Goal: Task Accomplishment & Management: Use online tool/utility

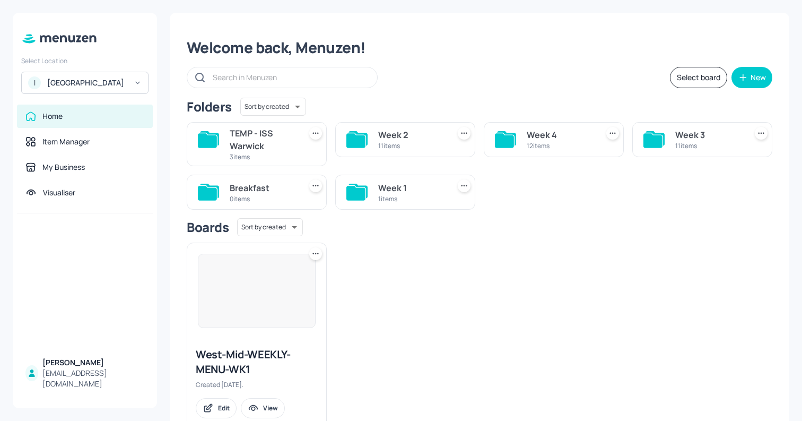
click at [256, 147] on div "TEMP - ISS Warwick" at bounding box center [263, 139] width 67 height 25
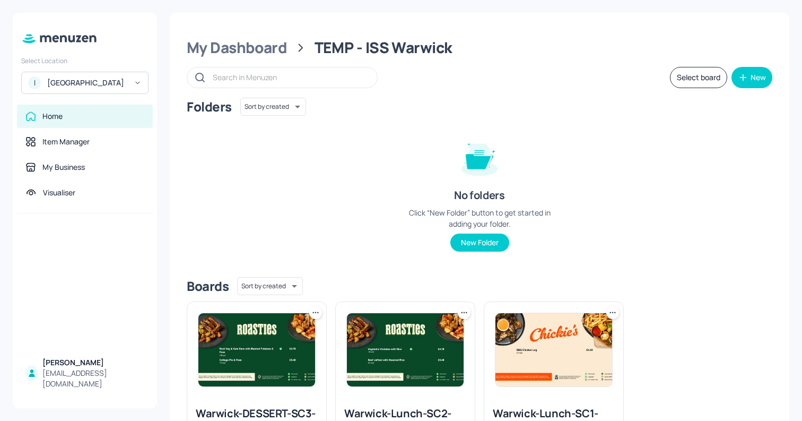
scroll to position [90, 0]
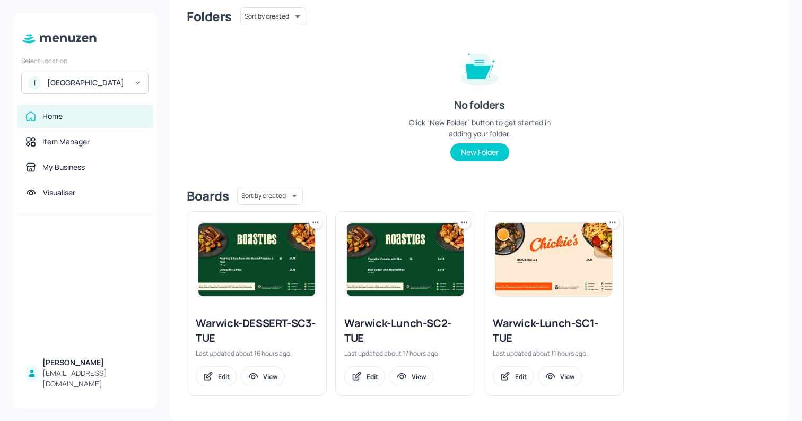
click at [540, 266] on img at bounding box center [553, 259] width 117 height 73
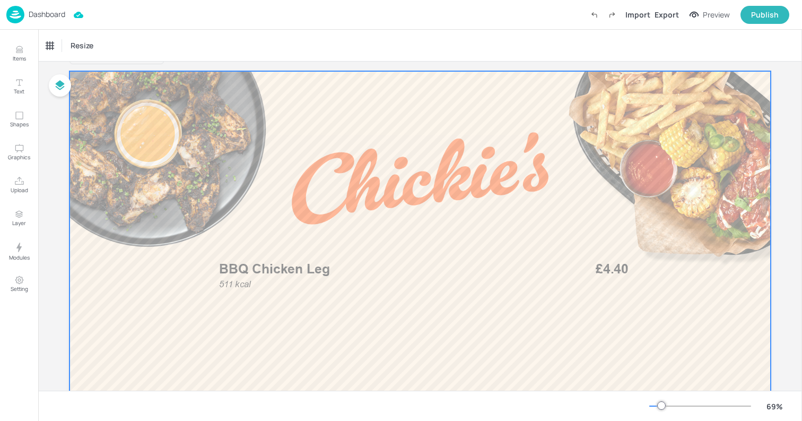
scroll to position [34, 0]
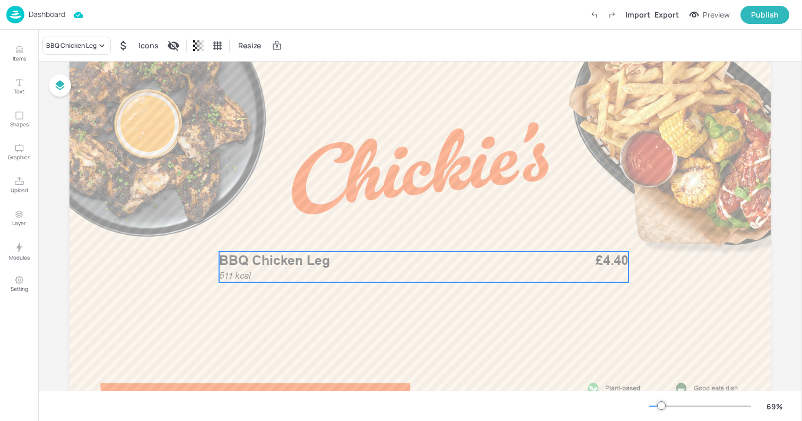
click at [368, 263] on p "BBQ Chicken Leg" at bounding box center [385, 260] width 332 height 19
click at [444, 236] on icon "Duplicate" at bounding box center [444, 233] width 8 height 8
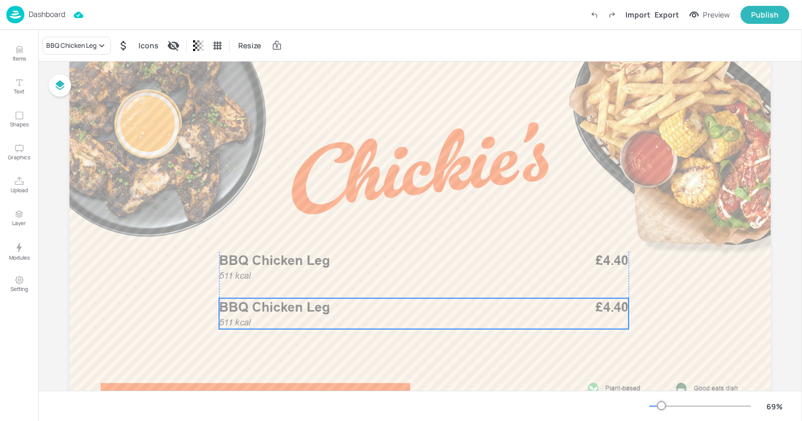
drag, startPoint x: 419, startPoint y: 269, endPoint x: 416, endPoint y: 310, distance: 41.5
click at [416, 310] on p "BBQ Chicken Leg" at bounding box center [385, 307] width 332 height 19
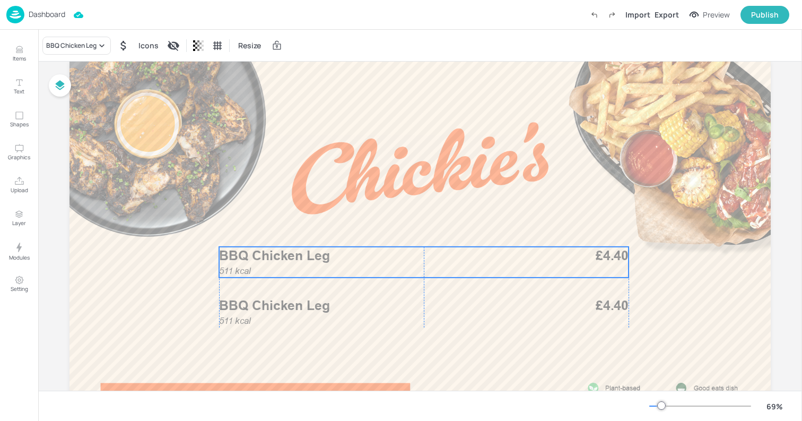
click at [303, 252] on span "BBQ Chicken Leg" at bounding box center [274, 256] width 111 height 16
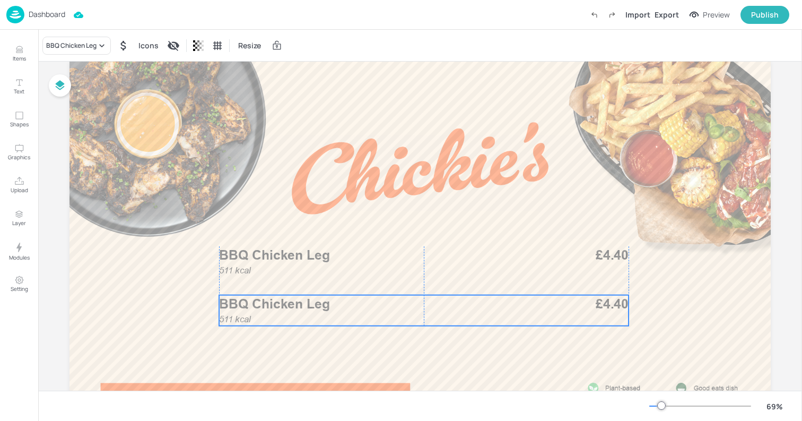
click at [286, 310] on div "511 kcal BBQ Chicken Leg £4.40" at bounding box center [424, 310] width 410 height 31
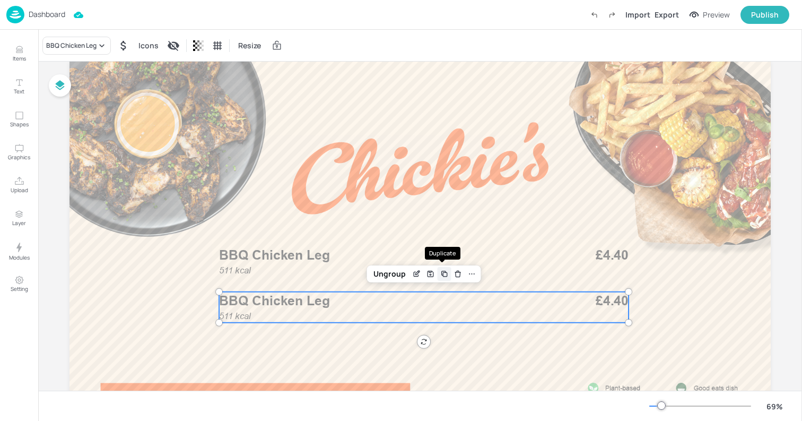
click at [444, 279] on div "Duplicate" at bounding box center [445, 274] width 14 height 14
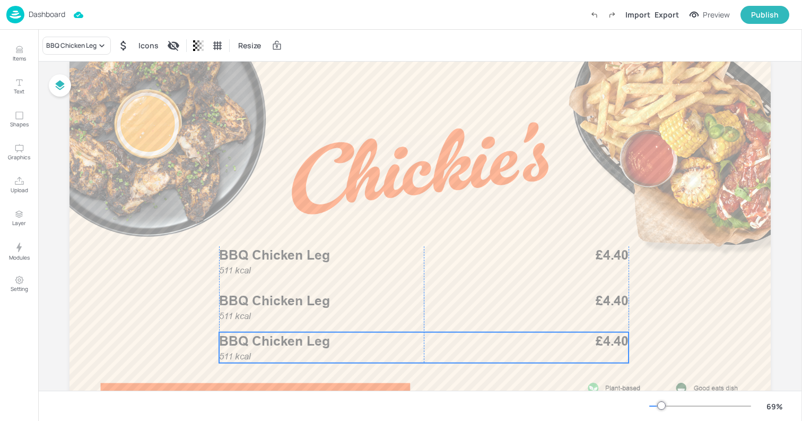
drag, startPoint x: 365, startPoint y: 309, endPoint x: 361, endPoint y: 345, distance: 36.8
click at [361, 345] on p "BBQ Chicken Leg" at bounding box center [385, 341] width 332 height 19
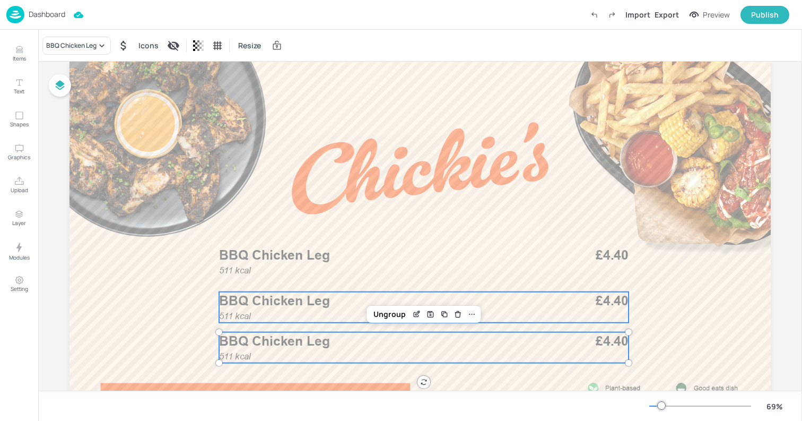
click at [241, 304] on span "BBQ Chicken Leg" at bounding box center [274, 301] width 111 height 16
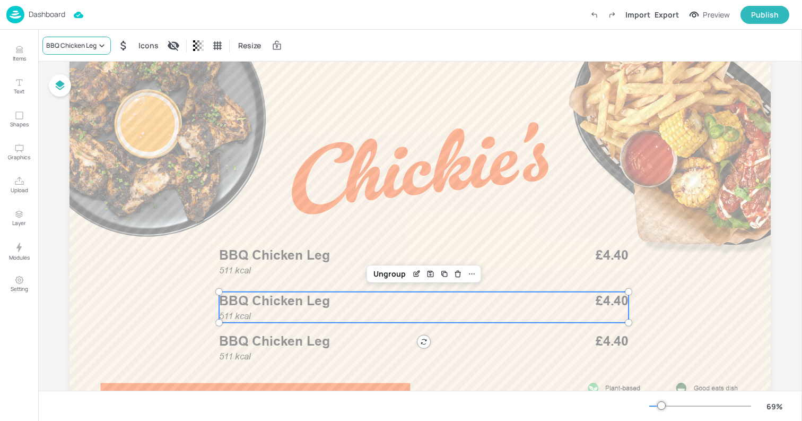
click at [73, 47] on div "BBQ Chicken Leg" at bounding box center [71, 46] width 50 height 10
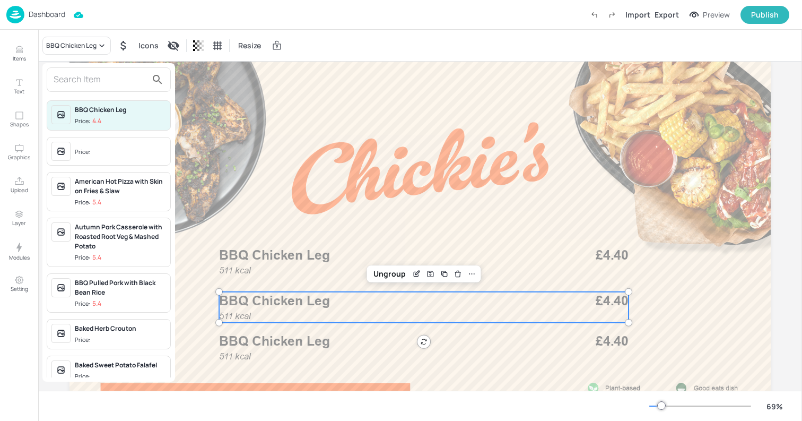
click at [71, 77] on input "text" at bounding box center [100, 79] width 93 height 17
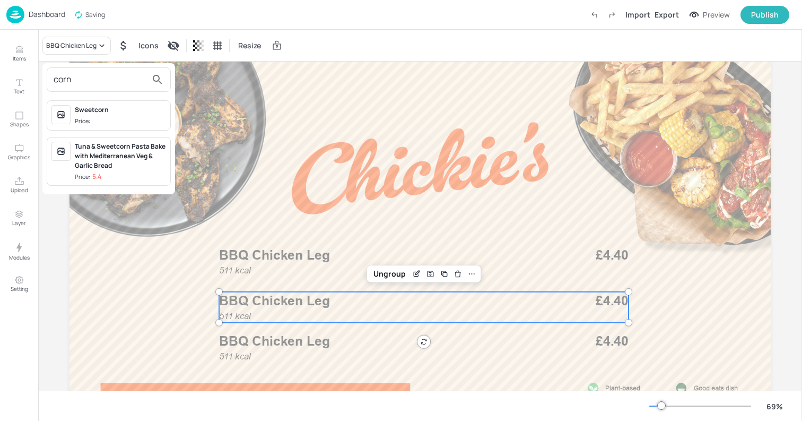
type input "corn"
click at [16, 67] on div at bounding box center [401, 210] width 802 height 421
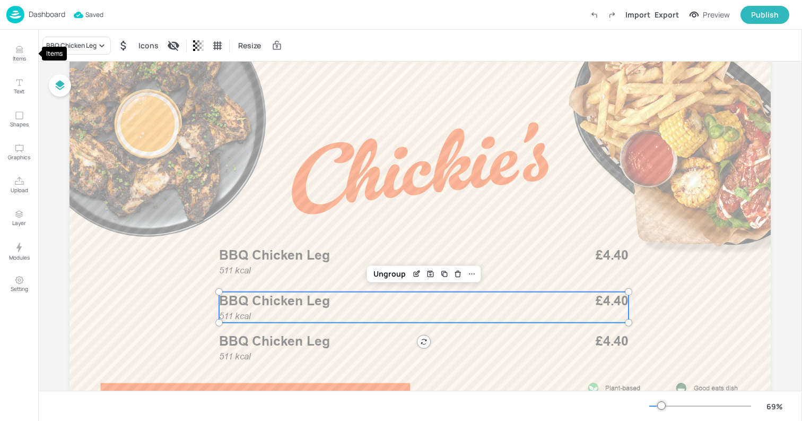
click at [16, 50] on icon "Items" at bounding box center [19, 50] width 6 height 1
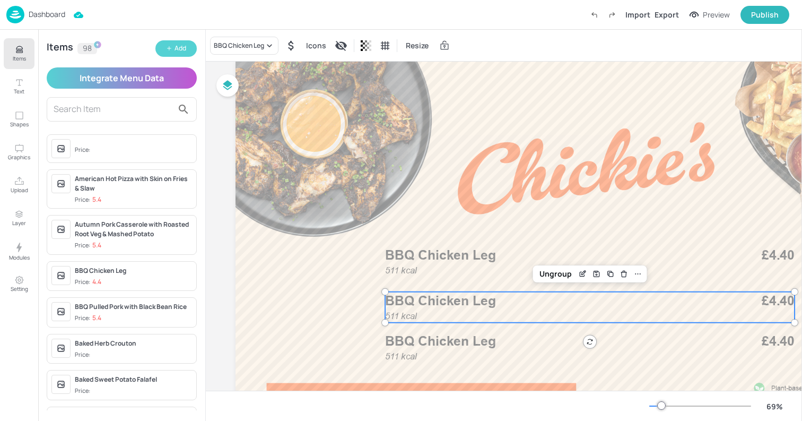
click at [169, 44] on button "Add" at bounding box center [175, 48] width 41 height 16
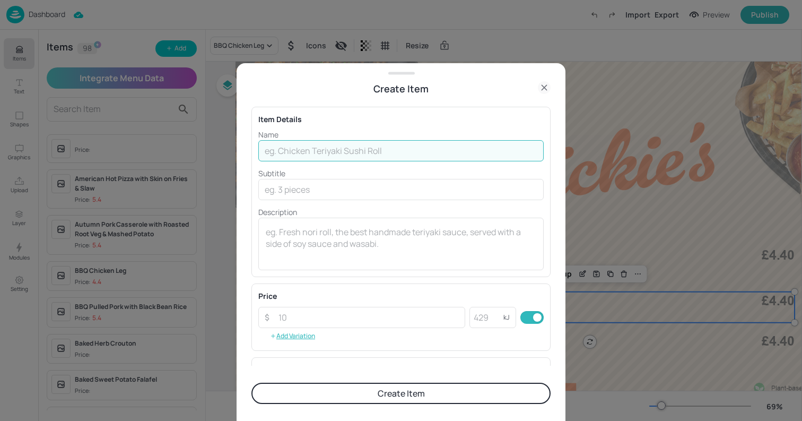
click at [333, 153] on input "text" at bounding box center [400, 150] width 285 height 21
click at [282, 151] on input "text" at bounding box center [400, 150] width 285 height 21
type input "Corn on the Cob"
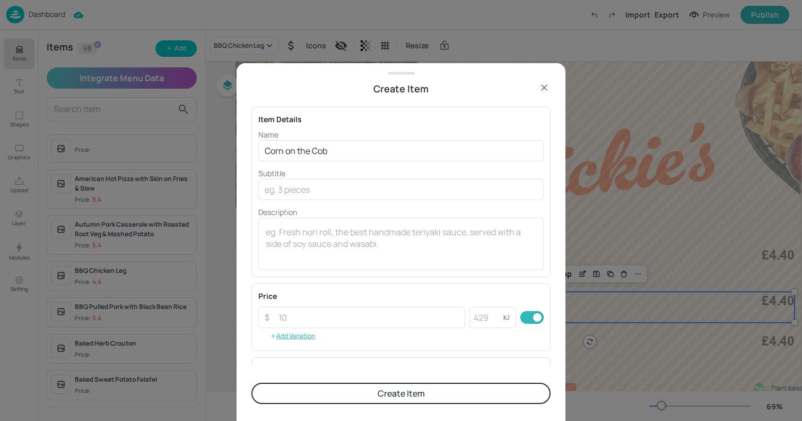
click at [305, 396] on button "Create Item" at bounding box center [400, 392] width 299 height 21
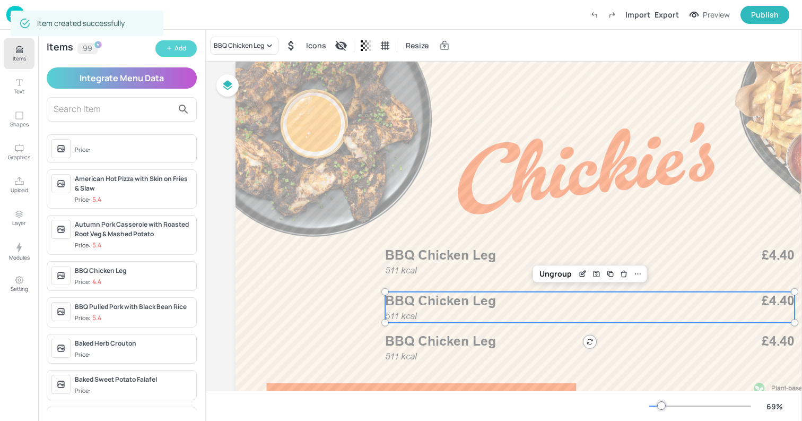
click at [170, 48] on icon "button" at bounding box center [169, 48] width 6 height 6
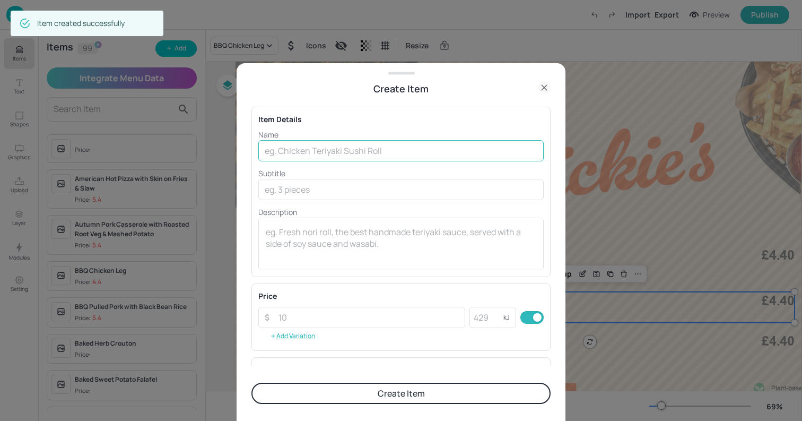
click at [269, 145] on input "text" at bounding box center [400, 150] width 285 height 21
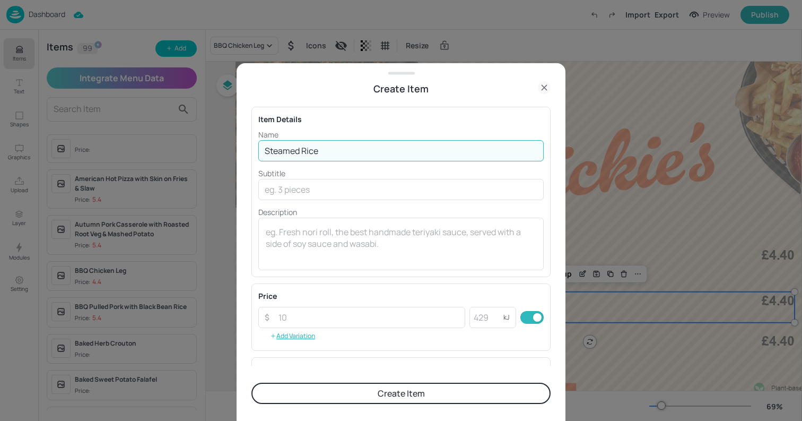
type input "Steamed Rice"
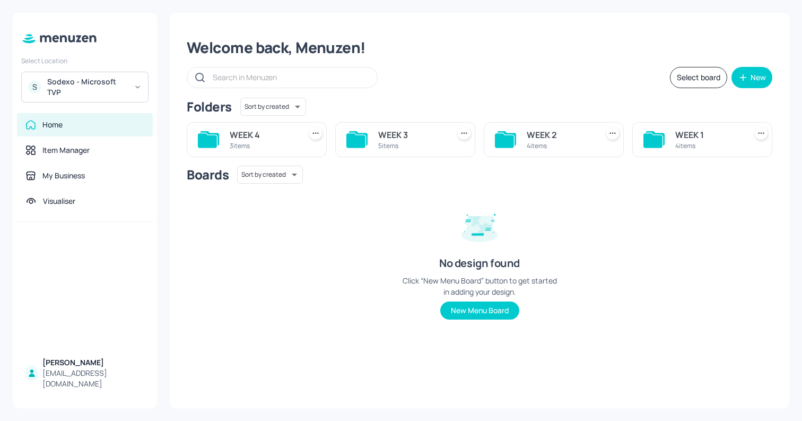
click at [261, 140] on div "WEEK 4" at bounding box center [263, 134] width 67 height 13
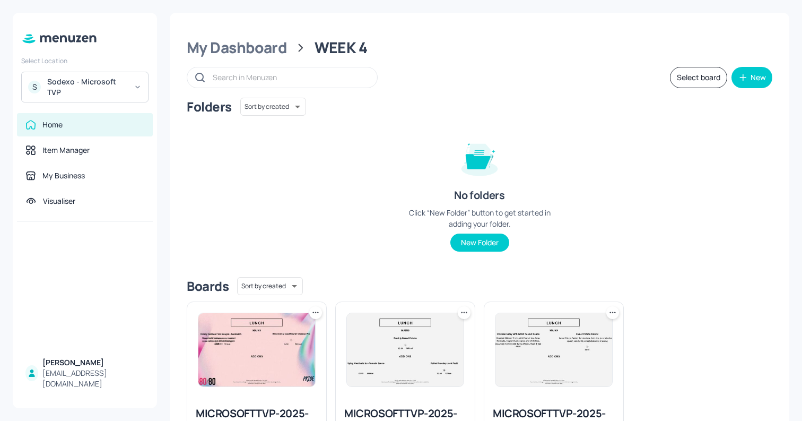
scroll to position [105, 0]
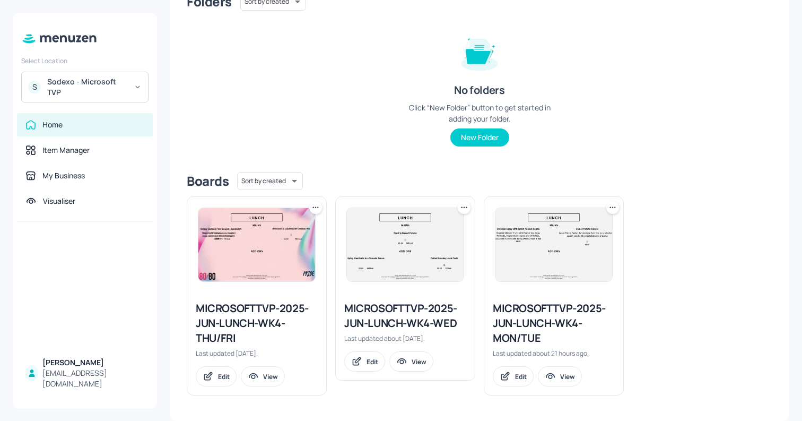
click at [375, 320] on div "MICROSOFTTVP-2025-JUN-LUNCH-WK4-WED" at bounding box center [405, 316] width 122 height 30
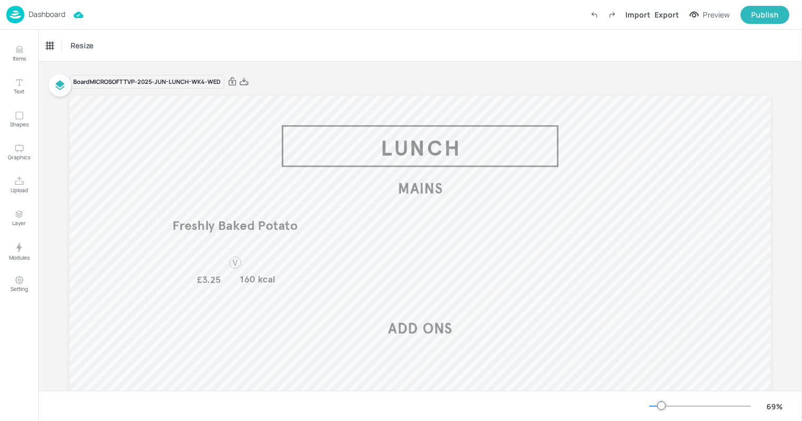
click at [34, 16] on p "Dashboard" at bounding box center [47, 14] width 37 height 7
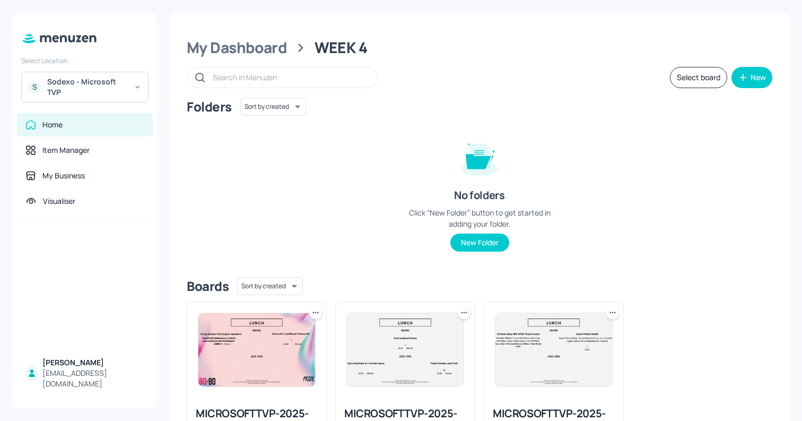
click at [372, 337] on img at bounding box center [405, 349] width 117 height 73
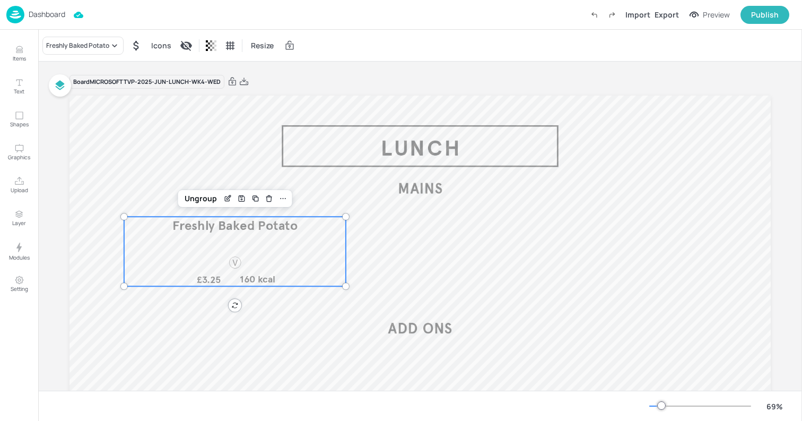
click at [195, 255] on div "Freshly Baked Potato £3.25 160 kcal" at bounding box center [235, 250] width 222 height 69
click at [72, 31] on div "Freshly Baked Potato Icons Resize" at bounding box center [420, 45] width 764 height 31
click at [67, 43] on div "Freshly Baked Potato" at bounding box center [77, 46] width 63 height 10
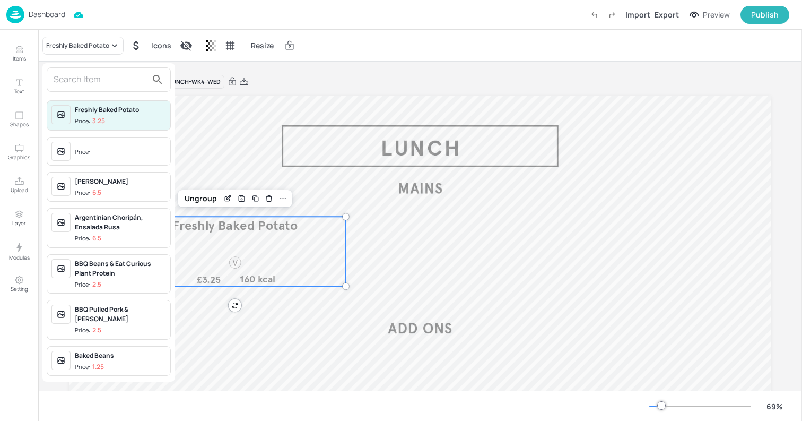
click at [90, 81] on input "text" at bounding box center [100, 79] width 93 height 17
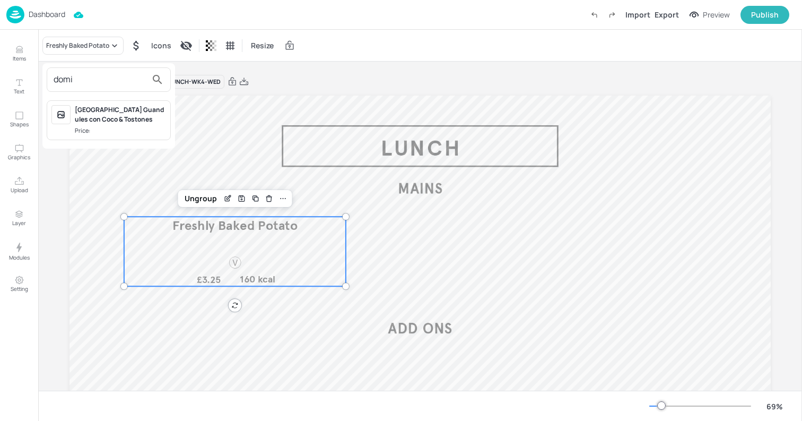
type input "domi"
click at [99, 107] on div "[GEOGRAPHIC_DATA] Guandules con Coco & Tostones" at bounding box center [120, 114] width 91 height 19
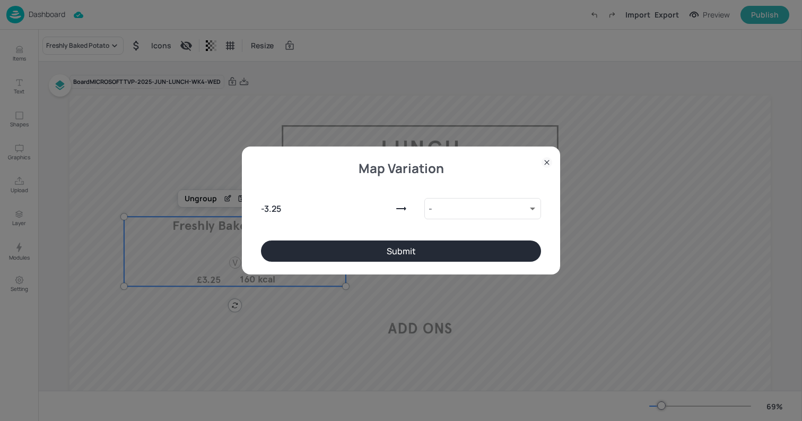
click at [382, 254] on button "Submit" at bounding box center [401, 250] width 280 height 21
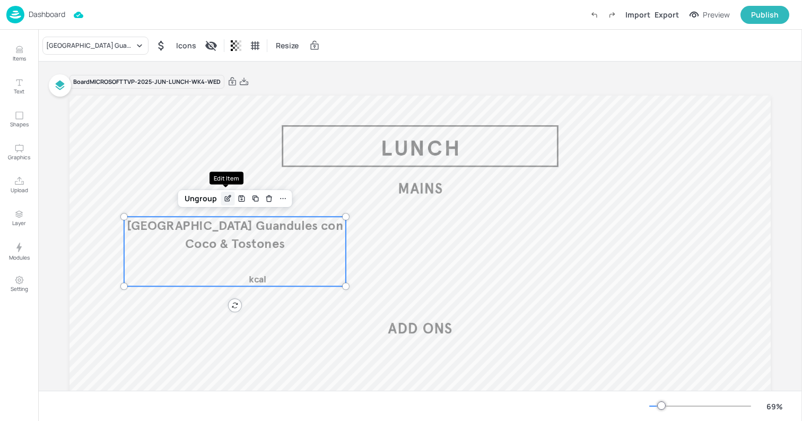
click at [225, 197] on icon "Edit Item" at bounding box center [227, 199] width 5 height 5
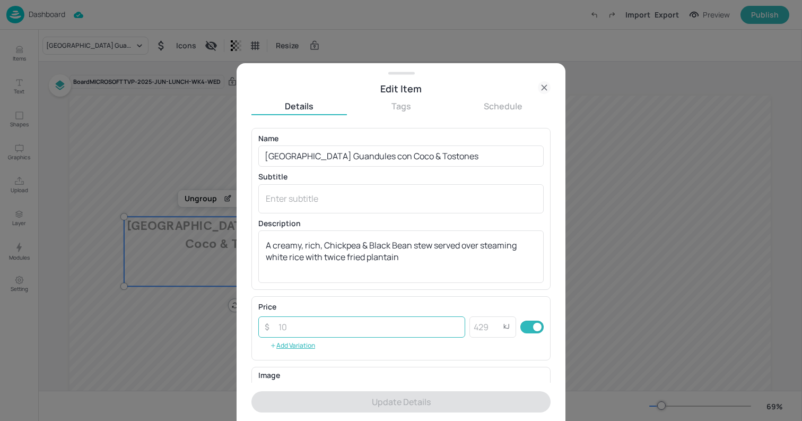
click at [298, 324] on input "number" at bounding box center [368, 326] width 193 height 21
click at [543, 85] on icon at bounding box center [544, 87] width 5 height 5
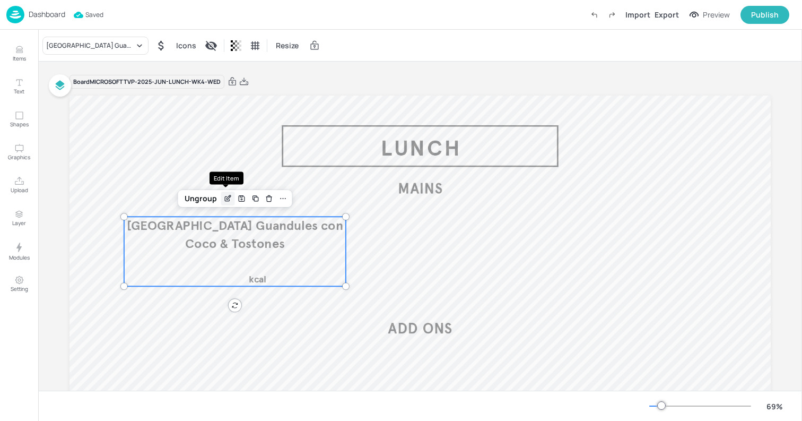
click at [229, 197] on icon "Edit Item" at bounding box center [227, 198] width 9 height 8
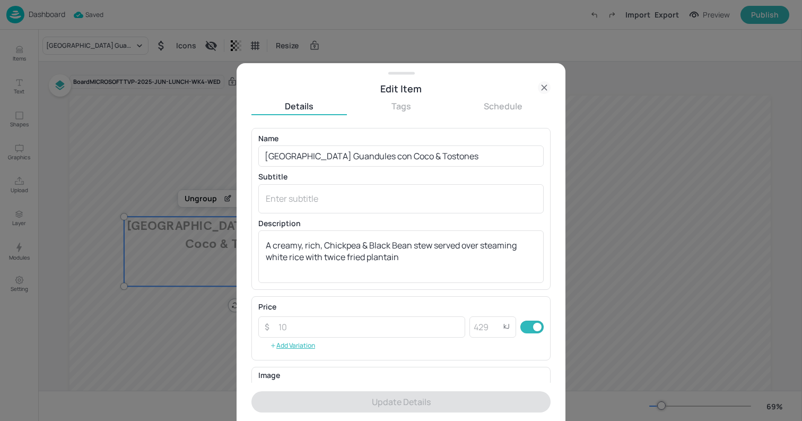
click at [543, 88] on icon at bounding box center [544, 87] width 5 height 5
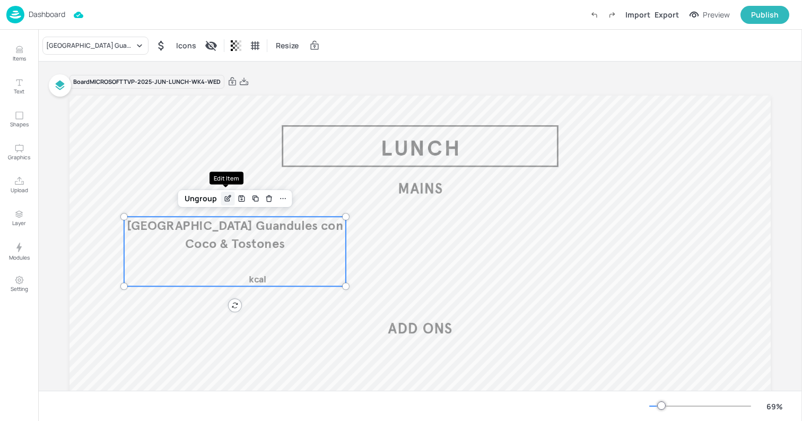
click at [227, 197] on icon "Edit Item" at bounding box center [229, 197] width 4 height 4
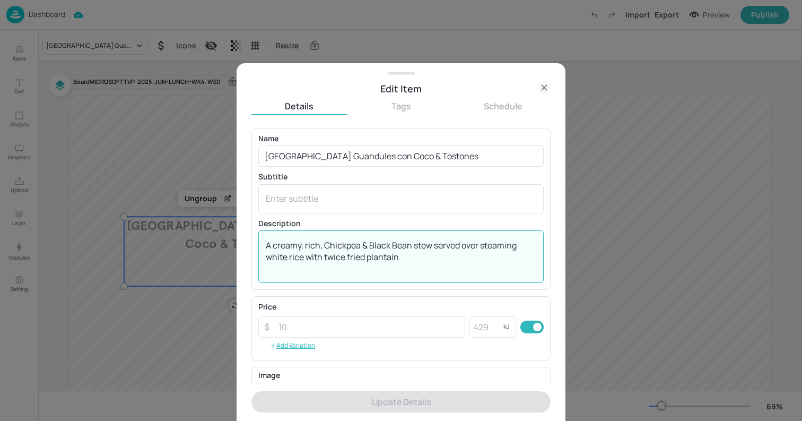
click at [327, 242] on textarea "A creamy, rich, Chickpea & Black Bean stew served over steaming white rice with…" at bounding box center [401, 256] width 271 height 35
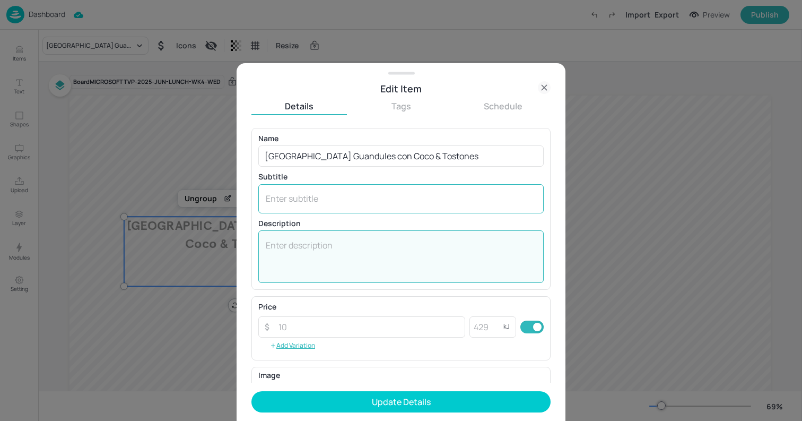
paste textarea "A creamy, rich, Chickpea & Black Bean stew served over steaming white rice with…"
click at [289, 199] on textarea "A creamy, rich, Chickpea & Black Bean stew served over steaming white rice with…" at bounding box center [401, 199] width 271 height 12
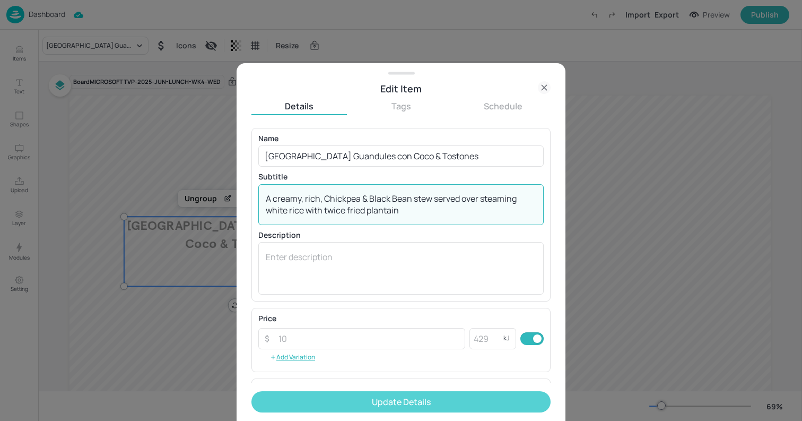
type textarea "A creamy, rich, Chickpea & Black Bean stew served over steaming white rice with…"
click at [299, 395] on button "Update Details" at bounding box center [400, 401] width 299 height 21
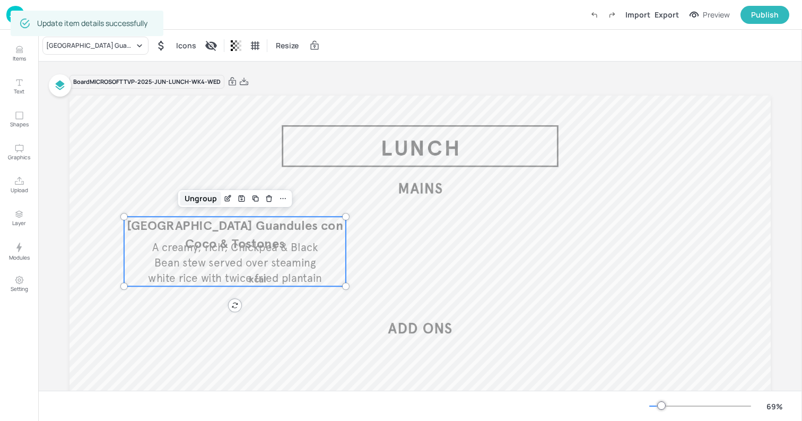
click at [199, 197] on div "Ungroup" at bounding box center [200, 198] width 41 height 14
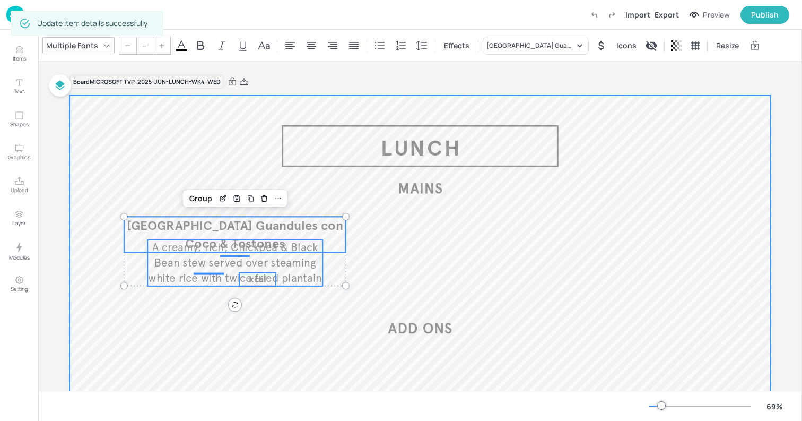
click at [319, 333] on div at bounding box center [419, 292] width 701 height 395
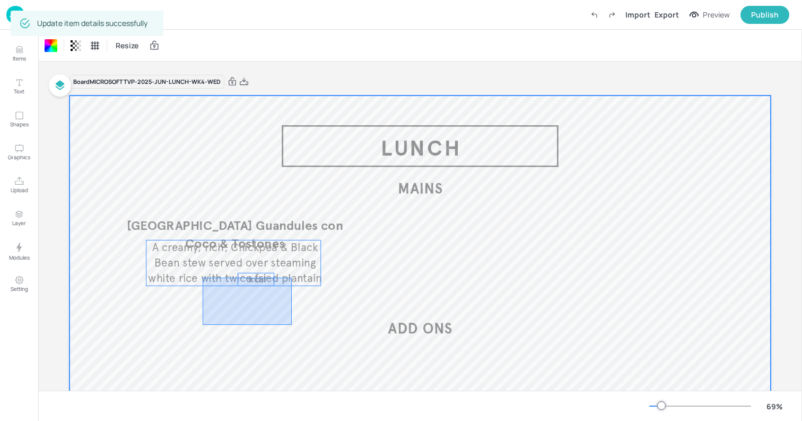
drag, startPoint x: 292, startPoint y: 325, endPoint x: 203, endPoint y: 277, distance: 100.9
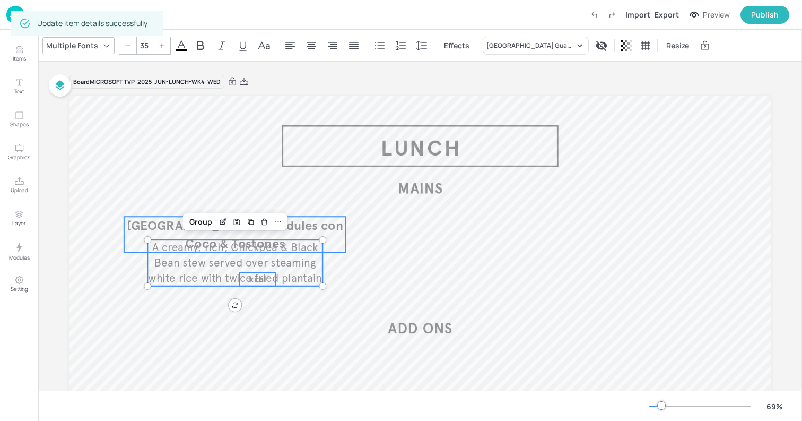
click at [169, 230] on span "[GEOGRAPHIC_DATA] Guandules con Coco & Tostones" at bounding box center [235, 234] width 216 height 34
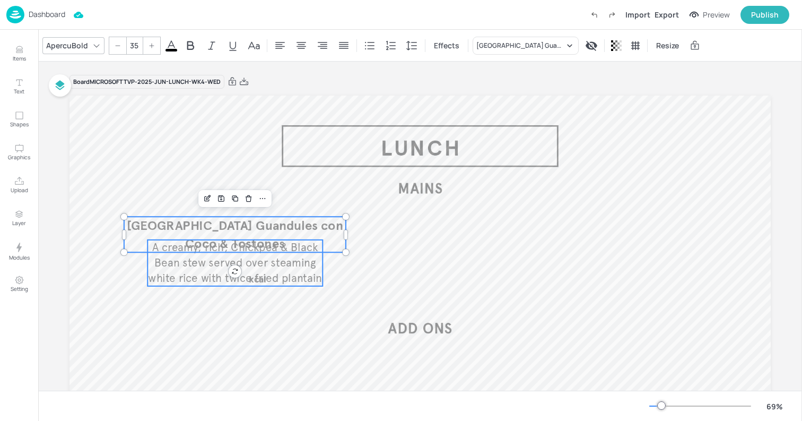
type input "--"
click at [169, 263] on span "A creamy, rich, Chickpea & Black Bean stew served over steaming white rice with…" at bounding box center [234, 262] width 173 height 44
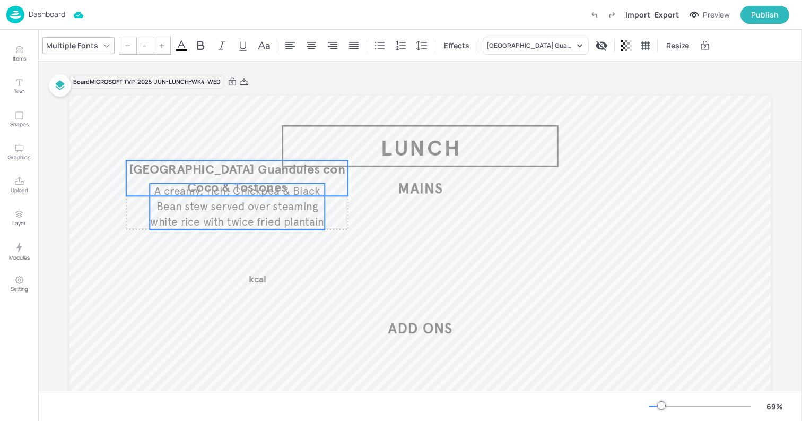
drag, startPoint x: 161, startPoint y: 221, endPoint x: 164, endPoint y: 161, distance: 59.5
click at [164, 162] on span "[GEOGRAPHIC_DATA] Guandules con Coco & Tostones" at bounding box center [237, 178] width 216 height 34
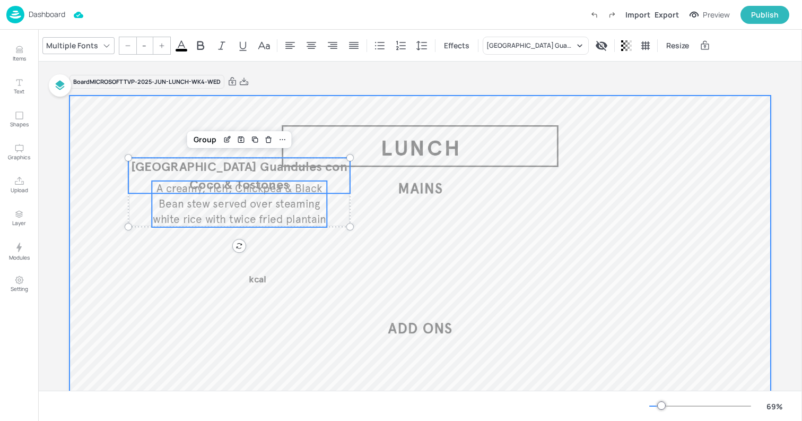
click at [190, 247] on div at bounding box center [419, 292] width 701 height 395
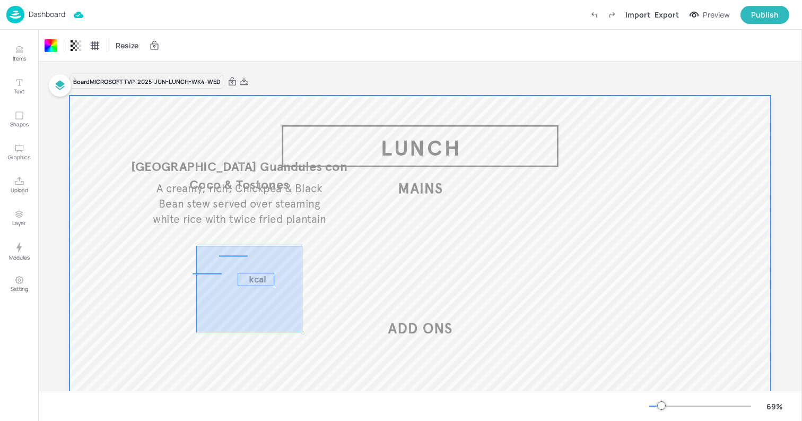
drag, startPoint x: 302, startPoint y: 332, endPoint x: 196, endPoint y: 246, distance: 136.5
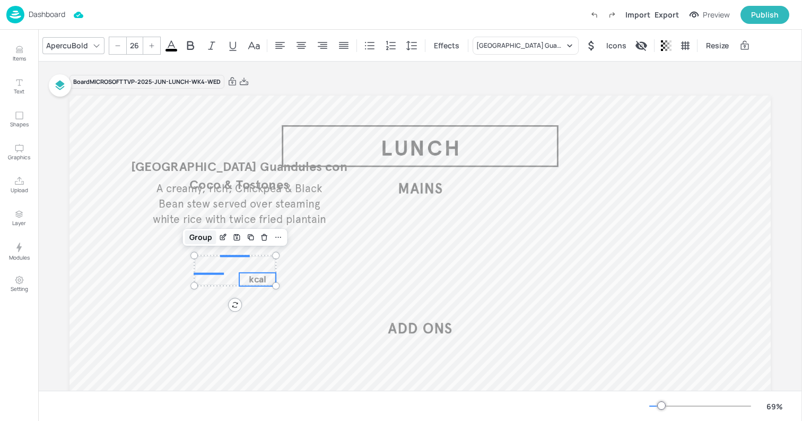
click at [199, 239] on div "Group" at bounding box center [200, 237] width 31 height 14
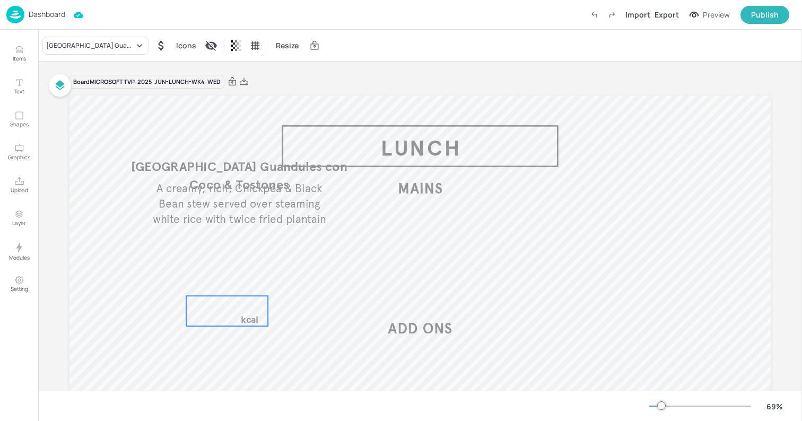
drag, startPoint x: 221, startPoint y: 263, endPoint x: 212, endPoint y: 307, distance: 44.8
click at [212, 307] on div "kcal" at bounding box center [227, 310] width 82 height 30
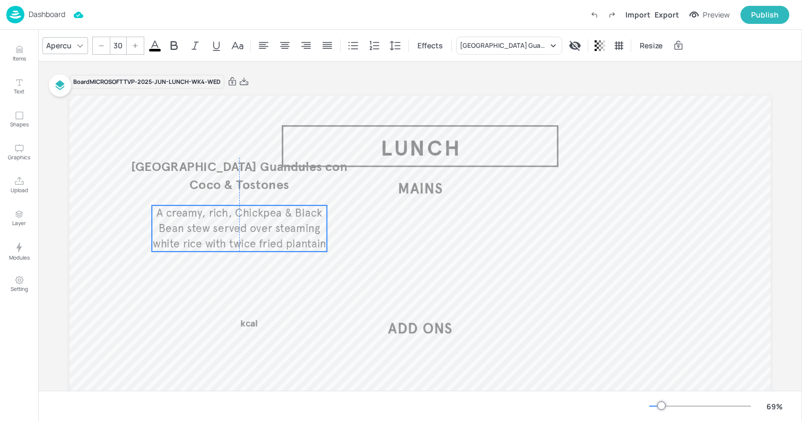
drag, startPoint x: 215, startPoint y: 206, endPoint x: 215, endPoint y: 230, distance: 23.9
click at [215, 231] on span "A creamy, rich, Chickpea & Black Bean stew served over steaming white rice with…" at bounding box center [239, 228] width 173 height 44
drag, startPoint x: 148, startPoint y: 229, endPoint x: 107, endPoint y: 229, distance: 41.4
click at [107, 229] on div at bounding box center [110, 228] width 8 height 46
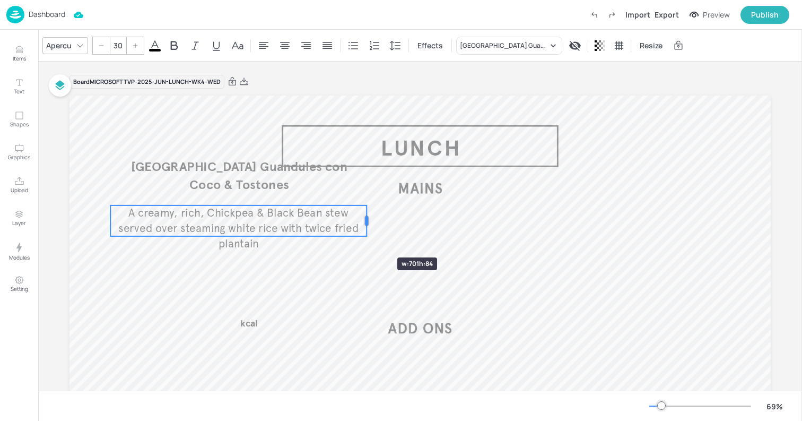
drag, startPoint x: 326, startPoint y: 231, endPoint x: 370, endPoint y: 240, distance: 45.5
click at [370, 240] on div "Dominican Republic Guandules con Coco & Tostones A creamy, rich, Chickpea & Bla…" at bounding box center [419, 292] width 701 height 395
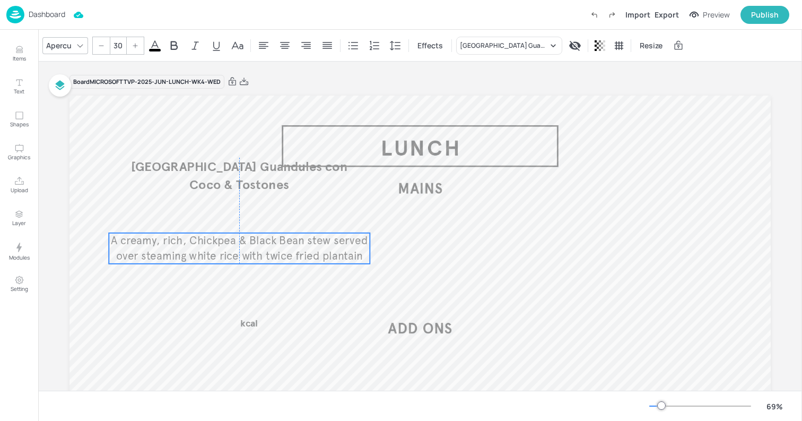
drag, startPoint x: 248, startPoint y: 219, endPoint x: 247, endPoint y: 250, distance: 31.3
click at [247, 250] on span "A creamy, rich, Chickpea & Black Bean stew served over steaming white rice with…" at bounding box center [239, 247] width 257 height 29
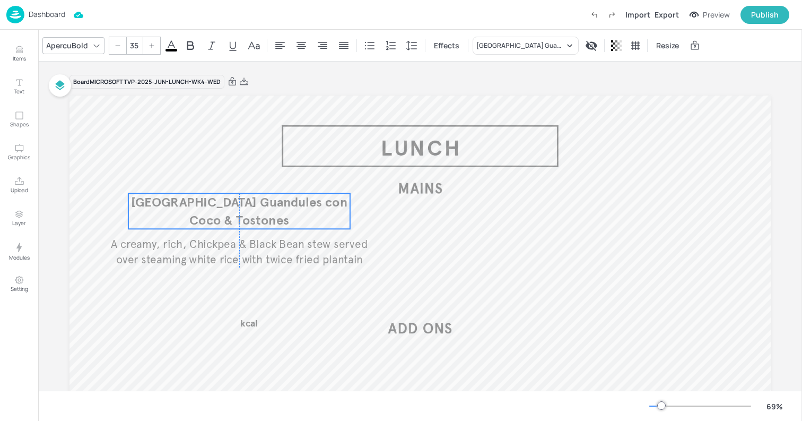
drag, startPoint x: 233, startPoint y: 185, endPoint x: 232, endPoint y: 220, distance: 35.5
click at [232, 220] on span "[GEOGRAPHIC_DATA] Guandules con Coco & Tostones" at bounding box center [239, 211] width 216 height 34
drag, startPoint x: 125, startPoint y: 212, endPoint x: 103, endPoint y: 213, distance: 21.8
click at [103, 212] on div at bounding box center [107, 211] width 8 height 36
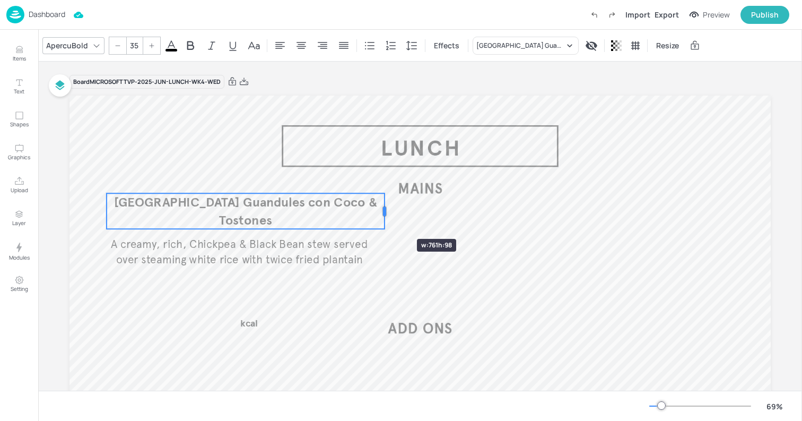
drag, startPoint x: 351, startPoint y: 212, endPoint x: 385, endPoint y: 220, distance: 35.5
click at [385, 220] on div at bounding box center [384, 211] width 8 height 36
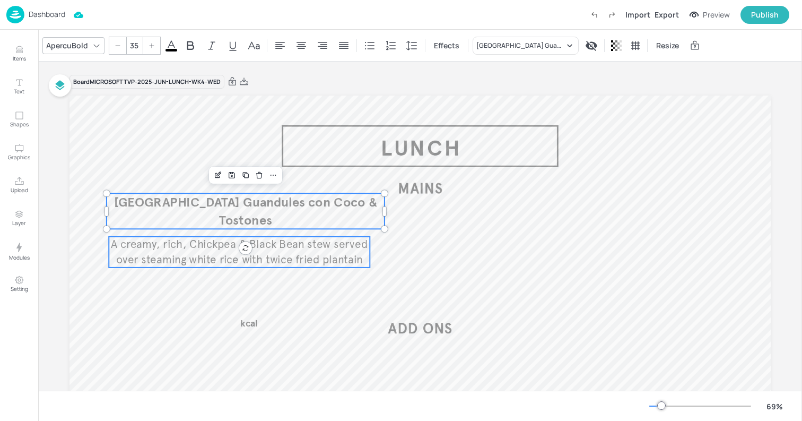
click at [194, 252] on span "A creamy, rich, Chickpea & Black Bean stew served over steaming white rice with…" at bounding box center [239, 251] width 257 height 29
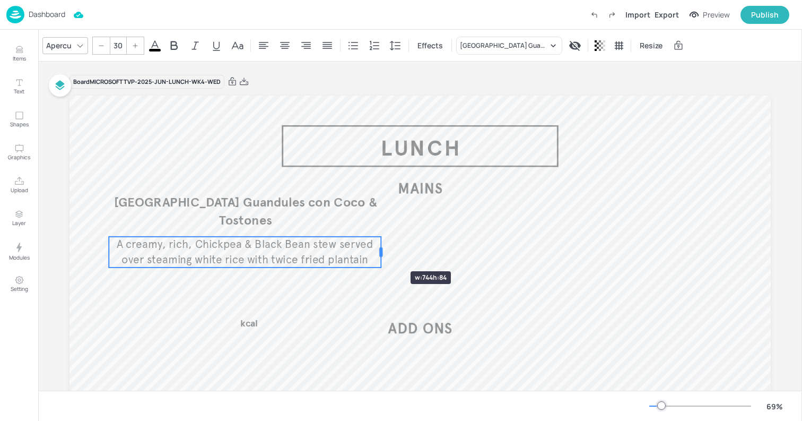
drag, startPoint x: 368, startPoint y: 250, endPoint x: 379, endPoint y: 252, distance: 11.8
click at [379, 252] on div at bounding box center [380, 252] width 3 height 10
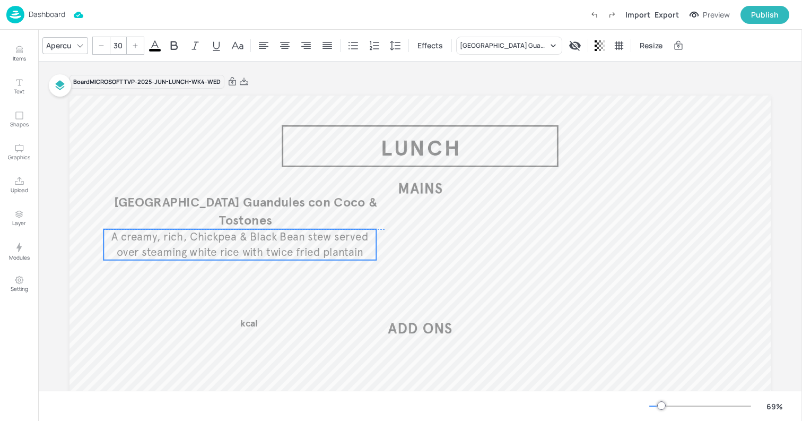
drag, startPoint x: 193, startPoint y: 250, endPoint x: 188, endPoint y: 243, distance: 8.7
click at [188, 243] on p "A creamy, rich, Chickpea & Black Bean stew served over steaming white rice with…" at bounding box center [239, 244] width 273 height 31
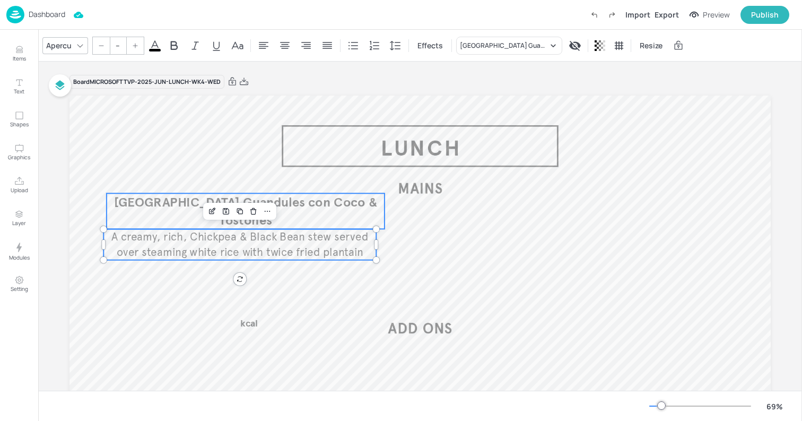
click at [151, 223] on p "[GEOGRAPHIC_DATA] Guandules con Coco & Tostones" at bounding box center [246, 211] width 278 height 36
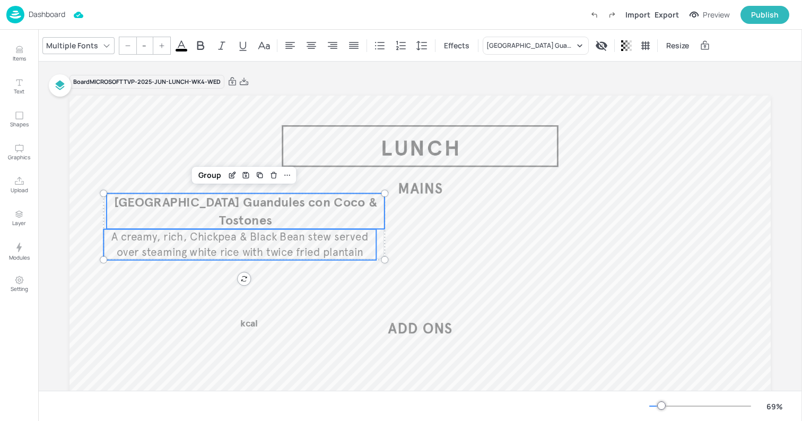
click at [187, 253] on span "A creamy, rich, Chickpea & Black Bean stew served over steaming white rice with…" at bounding box center [239, 244] width 257 height 29
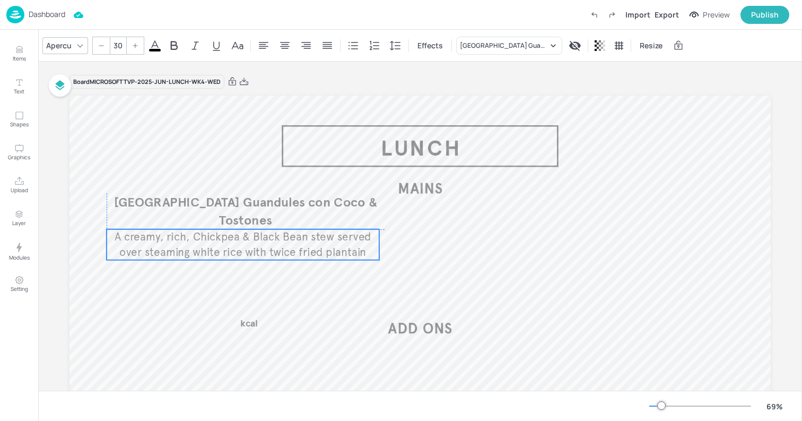
click at [181, 253] on span "A creamy, rich, Chickpea & Black Bean stew served over steaming white rice with…" at bounding box center [243, 244] width 257 height 29
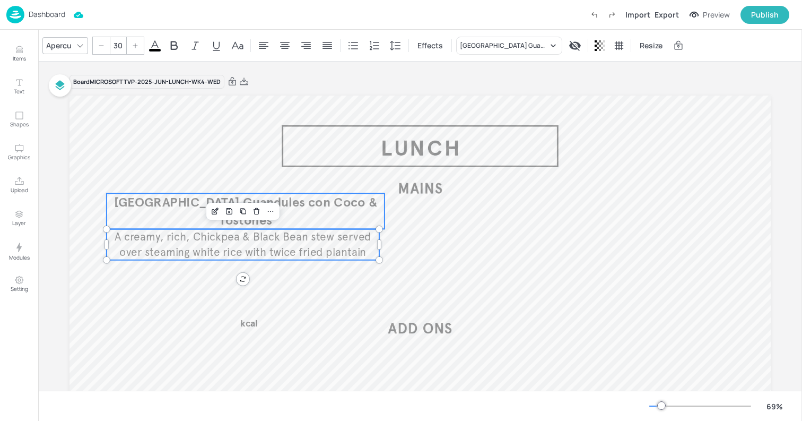
type input "--"
click at [164, 213] on p "[GEOGRAPHIC_DATA] Guandules con Coco & Tostones" at bounding box center [246, 211] width 278 height 36
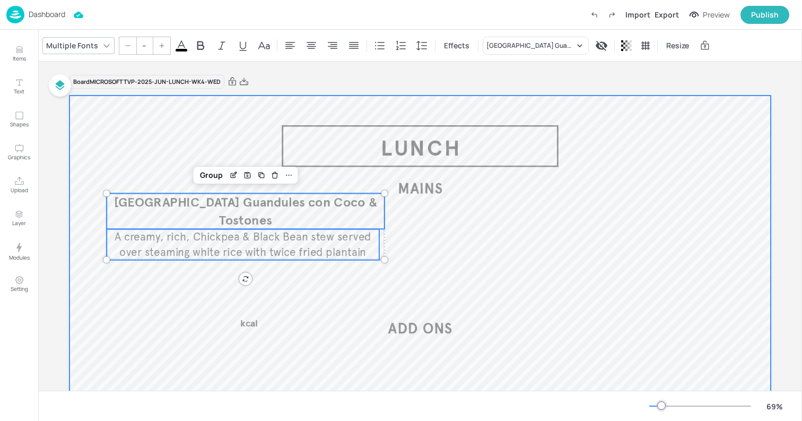
click at [305, 310] on div at bounding box center [419, 292] width 701 height 395
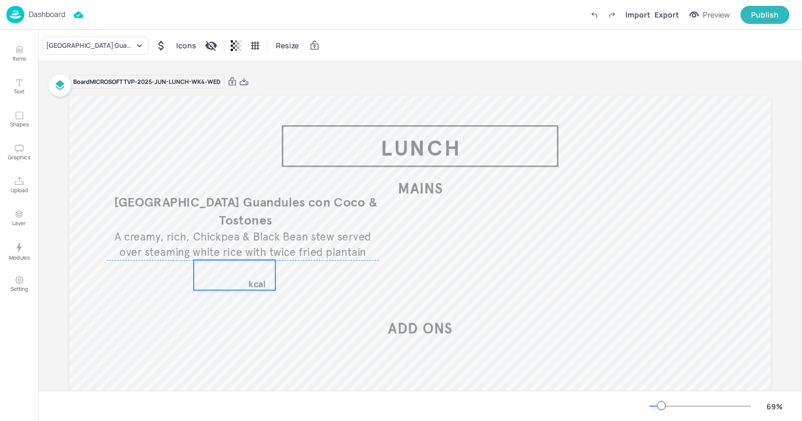
drag, startPoint x: 241, startPoint y: 323, endPoint x: 249, endPoint y: 284, distance: 39.5
click at [249, 284] on span "kcal" at bounding box center [257, 283] width 18 height 12
click at [226, 241] on icon "Edit Item" at bounding box center [227, 242] width 9 height 8
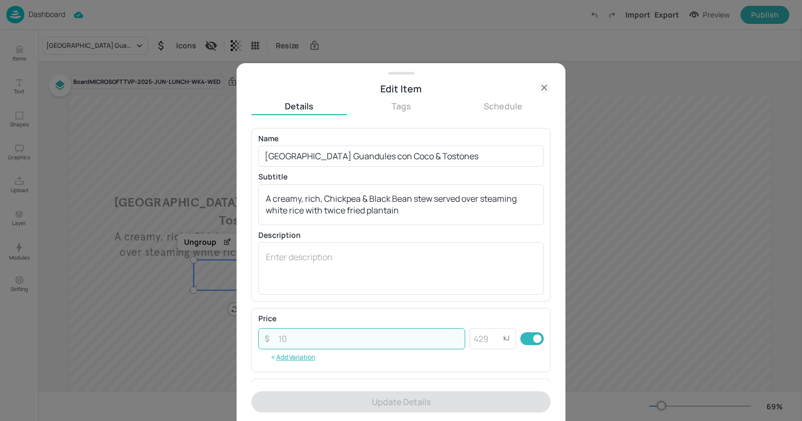
click at [296, 338] on input "number" at bounding box center [368, 338] width 193 height 21
type input "5"
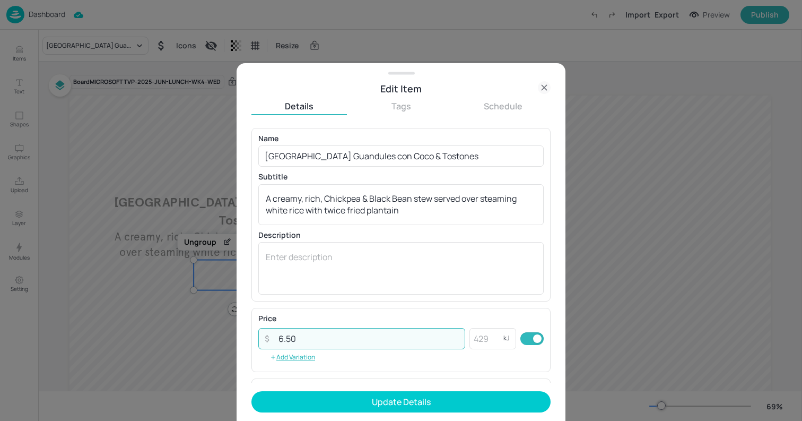
type input "6.50"
click at [251, 391] on button "Update Details" at bounding box center [400, 401] width 299 height 21
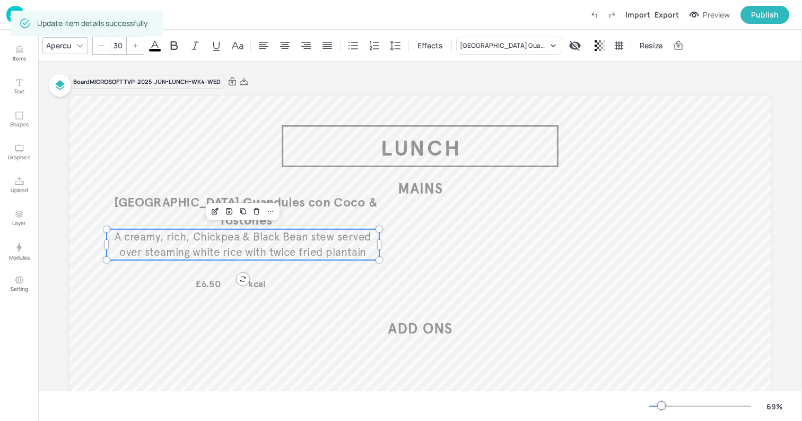
click at [153, 246] on span "A creamy, rich, Chickpea & Black Bean stew served over steaming white rice with…" at bounding box center [243, 244] width 257 height 29
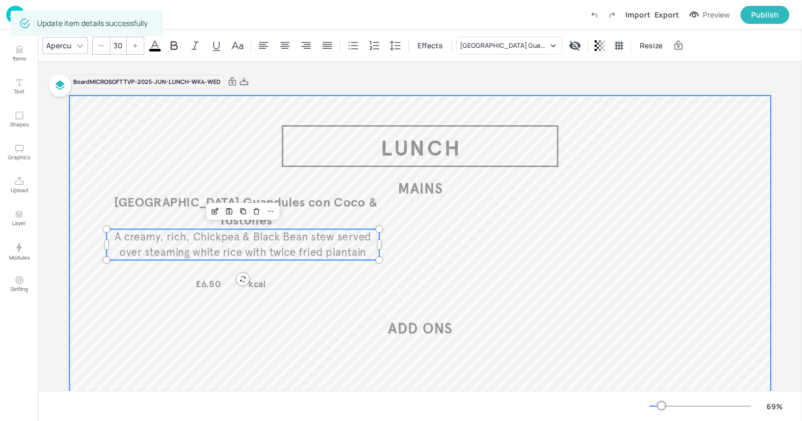
click at [149, 176] on div at bounding box center [419, 292] width 701 height 395
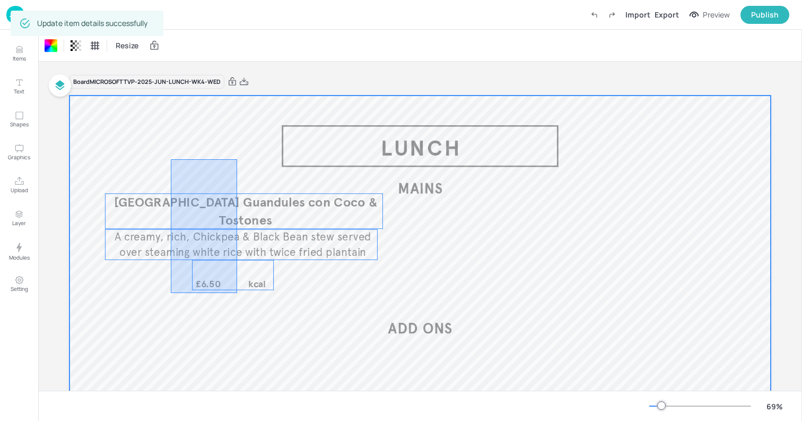
drag, startPoint x: 171, startPoint y: 159, endPoint x: 252, endPoint y: 301, distance: 163.5
click at [252, 301] on div at bounding box center [419, 292] width 701 height 395
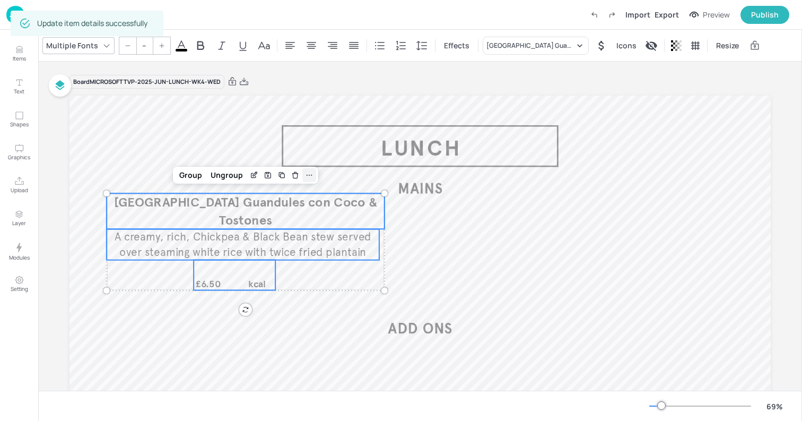
click at [307, 170] on div at bounding box center [309, 175] width 14 height 14
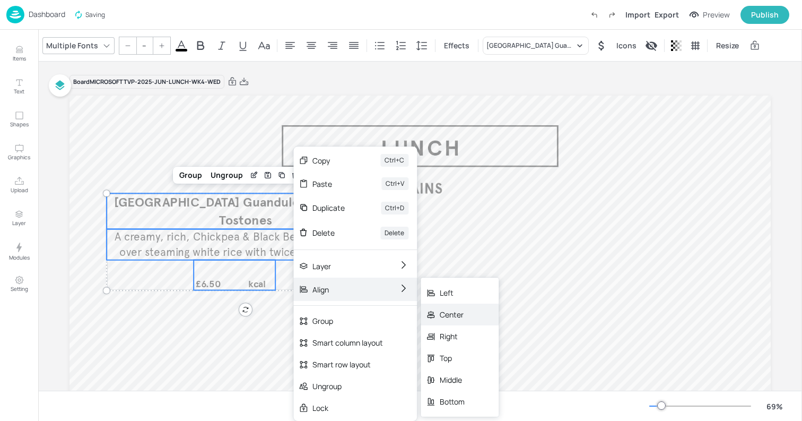
click at [462, 320] on div "Center" at bounding box center [460, 314] width 78 height 22
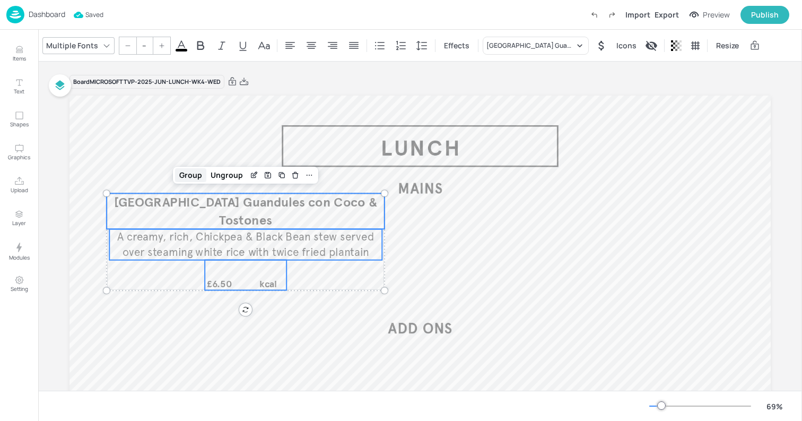
click at [189, 181] on div "Group" at bounding box center [190, 175] width 31 height 14
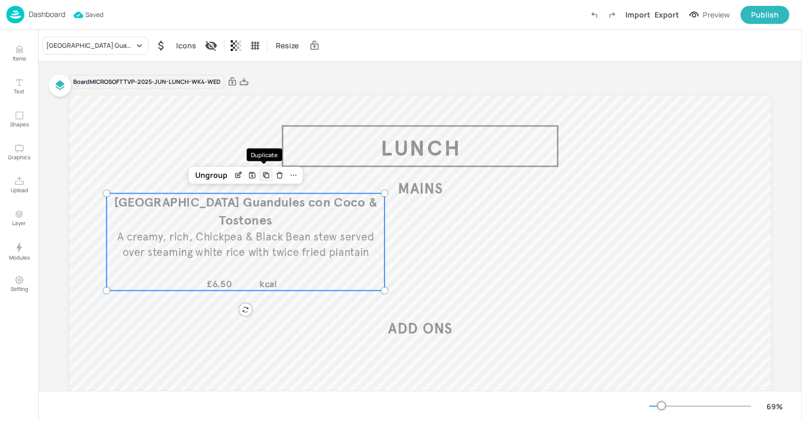
click at [270, 175] on div "Duplicate" at bounding box center [266, 175] width 14 height 14
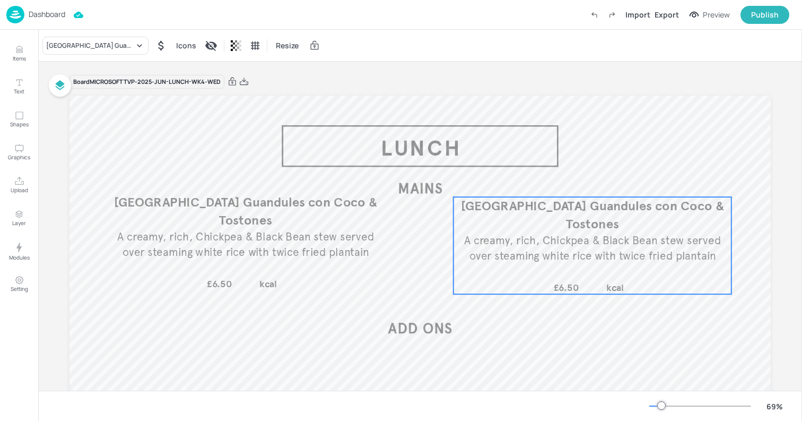
drag, startPoint x: 262, startPoint y: 228, endPoint x: 605, endPoint y: 228, distance: 343.2
click at [605, 228] on span "[GEOGRAPHIC_DATA] Guandules con Coco & Tostones" at bounding box center [592, 215] width 263 height 34
click at [115, 53] on div "[GEOGRAPHIC_DATA] Guandules con Coco & Tostones" at bounding box center [95, 46] width 106 height 18
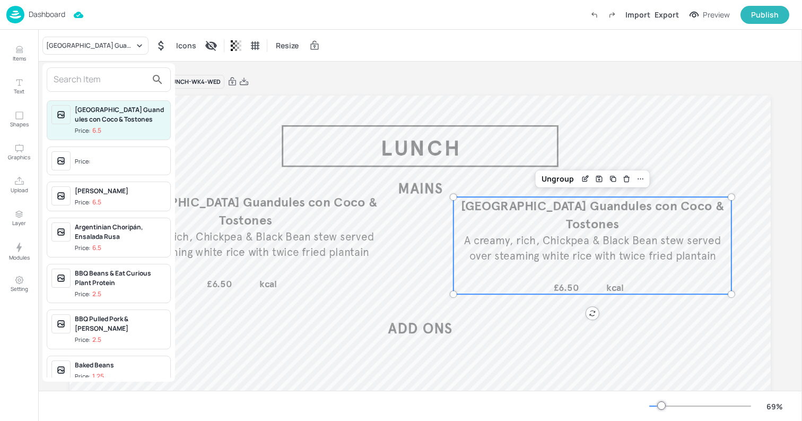
click at [88, 91] on div at bounding box center [109, 79] width 124 height 24
click at [73, 85] on input "text" at bounding box center [100, 79] width 93 height 17
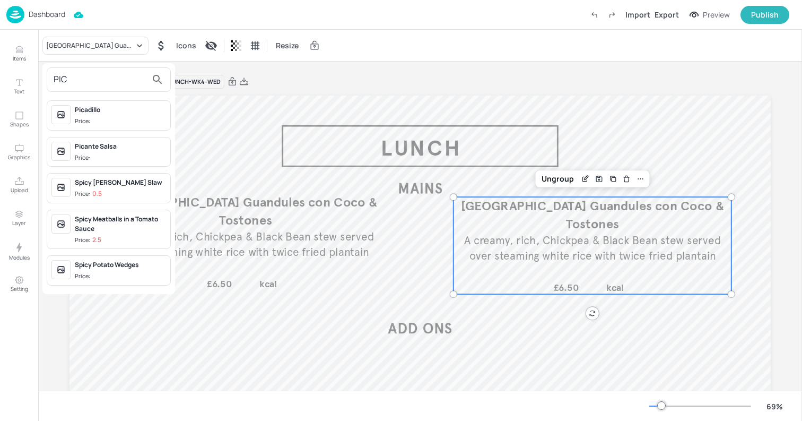
type input "PIC"
click at [88, 115] on div "Picadillo Price:" at bounding box center [120, 115] width 91 height 21
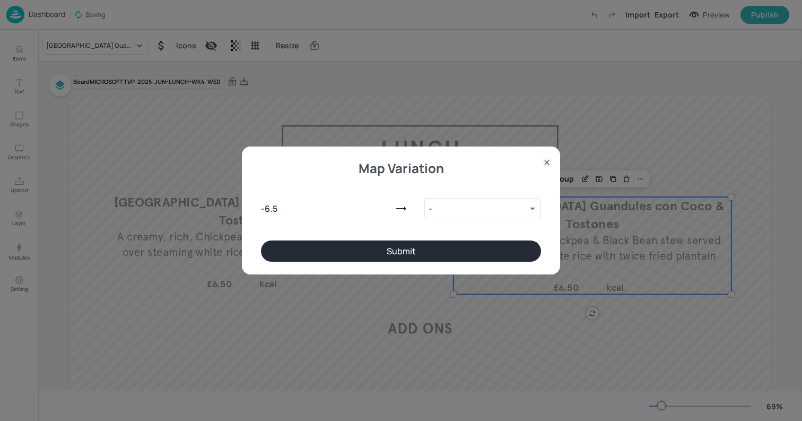
click at [372, 252] on button "Submit" at bounding box center [401, 250] width 280 height 21
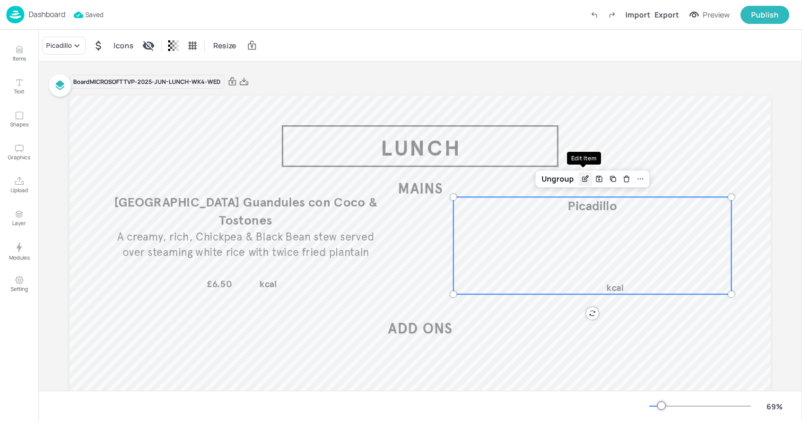
click at [584, 179] on icon "Edit Item" at bounding box center [586, 178] width 4 height 4
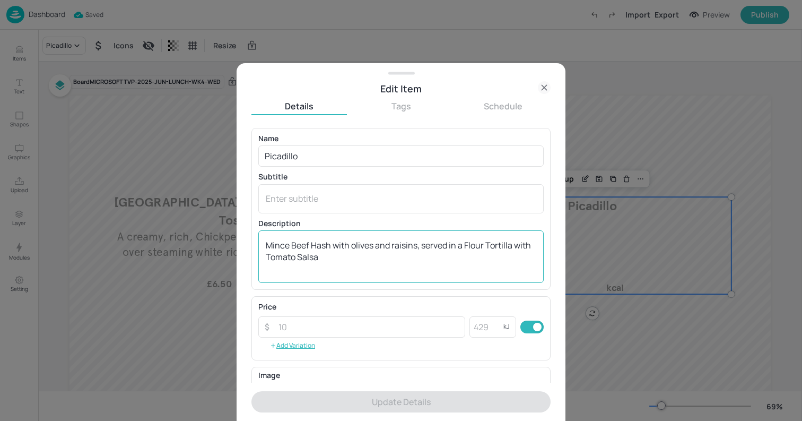
click at [443, 245] on textarea "Mince Beef Hash with olives and raisins, served in a Flour Tortilla with Tomato…" at bounding box center [401, 256] width 271 height 35
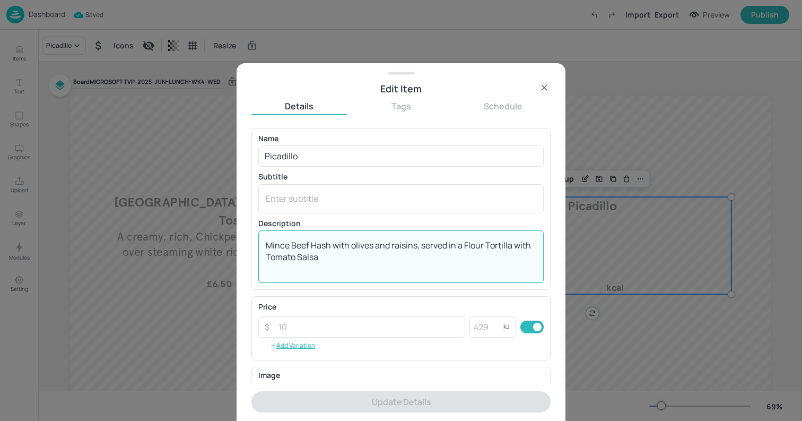
click at [443, 245] on textarea "Mince Beef Hash with olives and raisins, served in a Flour Tortilla with Tomato…" at bounding box center [401, 256] width 271 height 35
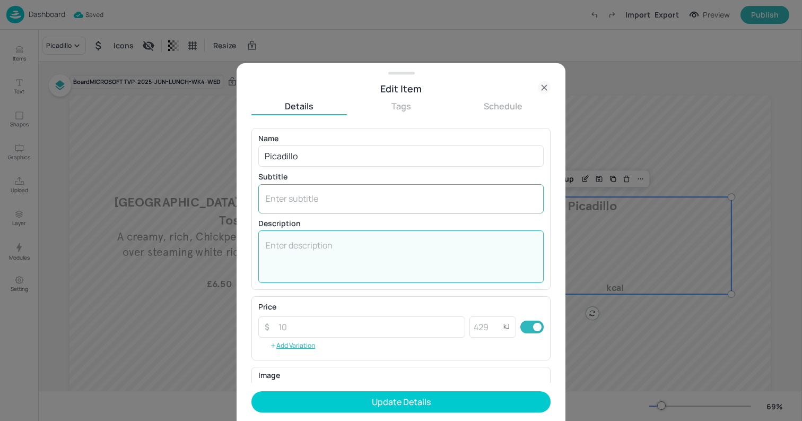
click at [302, 210] on div "x ​" at bounding box center [400, 198] width 285 height 29
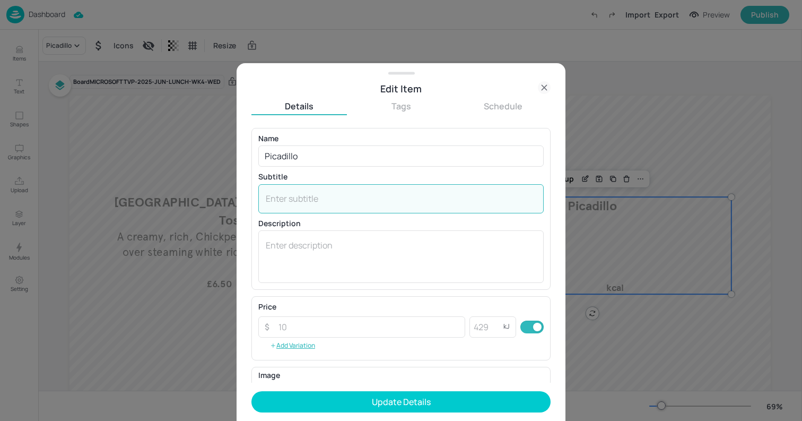
paste textarea "Mince Beef Hash with olives and raisins, served in a Flour Tortilla with Tomato…"
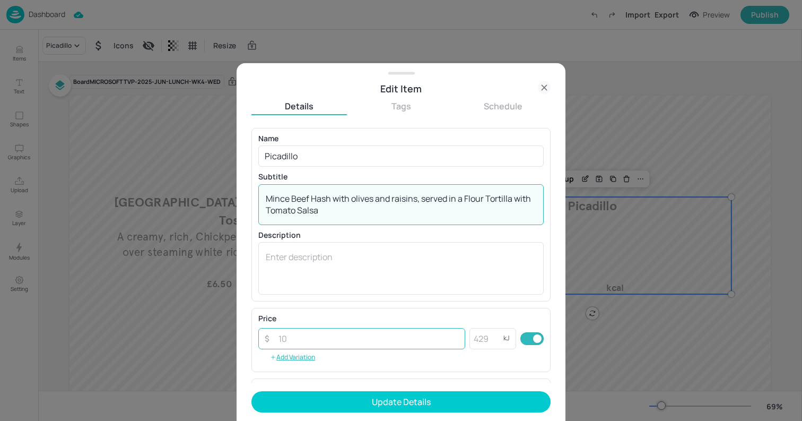
type textarea "Mince Beef Hash with olives and raisins, served in a Flour Tortilla with Tomato…"
click at [290, 338] on input "number" at bounding box center [368, 338] width 193 height 21
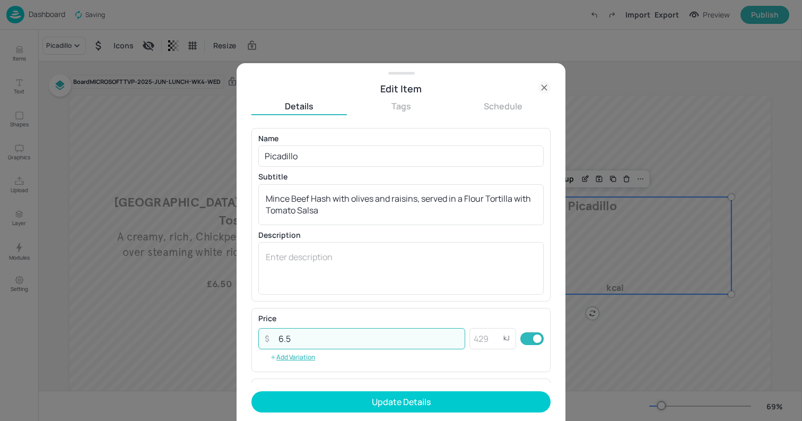
type input "6.5"
click at [251, 391] on button "Update Details" at bounding box center [400, 401] width 299 height 21
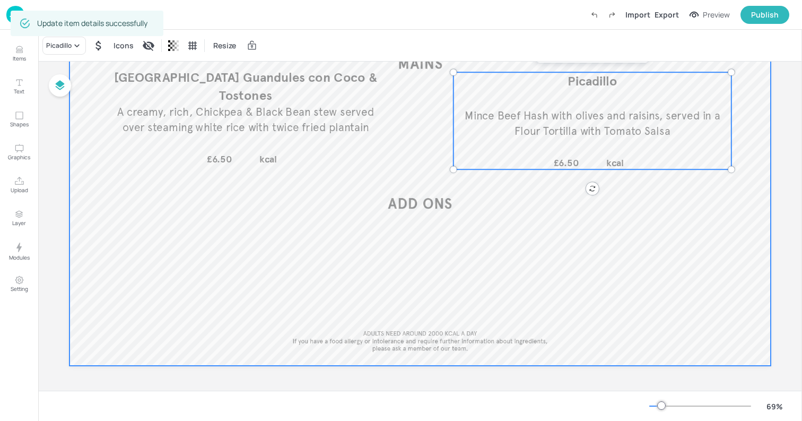
scroll to position [126, 0]
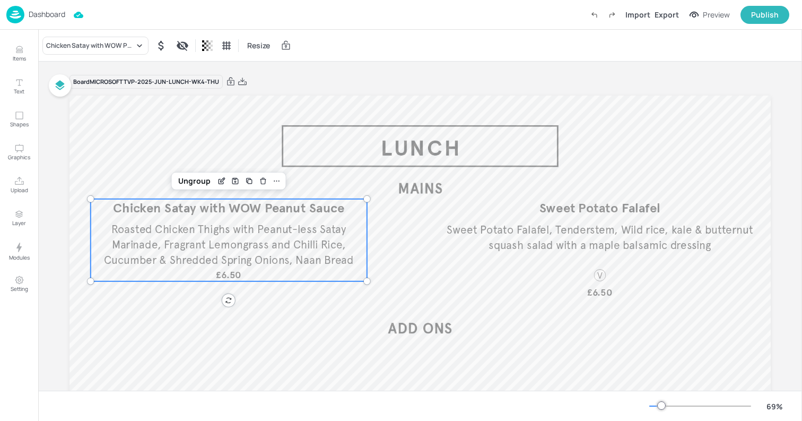
click at [243, 218] on div "Chicken Satay with WOW Peanut Sauce Roasted Chicken Thighs with Peanut-less Sat…" at bounding box center [229, 240] width 276 height 82
click at [332, 74] on div "Board MICROSOFTTVP-2025-JUN-LUNCH-WK4-THU Chicken Satay with WOW Peanut Sauce R…" at bounding box center [419, 289] width 701 height 455
click at [39, 16] on p "Dashboard" at bounding box center [47, 14] width 37 height 7
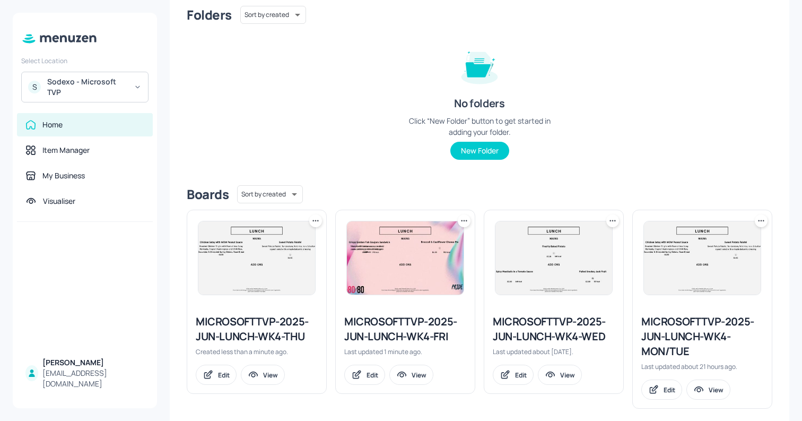
scroll to position [105, 0]
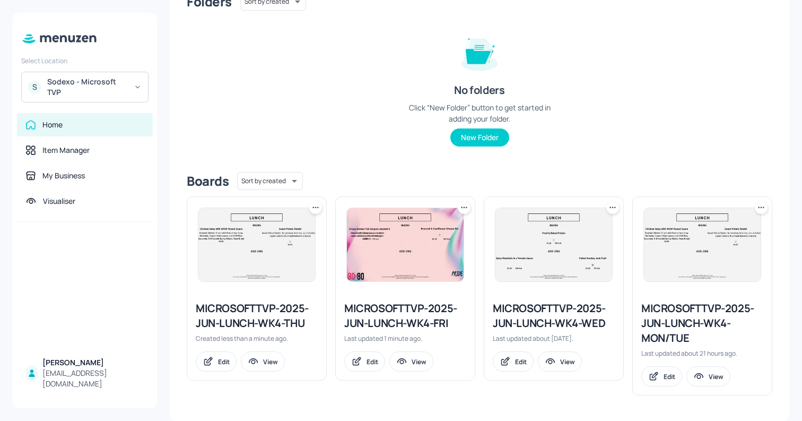
click at [652, 329] on div "MICROSOFTTVP-2025-JUN-LUNCH-WK4-MON/TUE" at bounding box center [702, 323] width 122 height 45
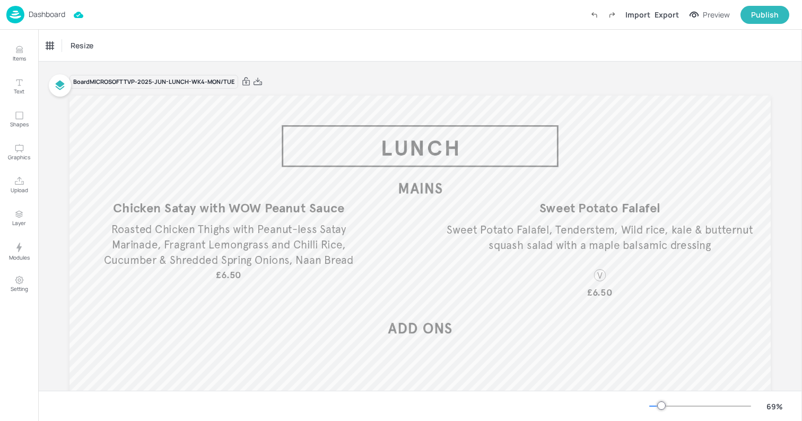
click at [32, 15] on p "Dashboard" at bounding box center [47, 14] width 37 height 7
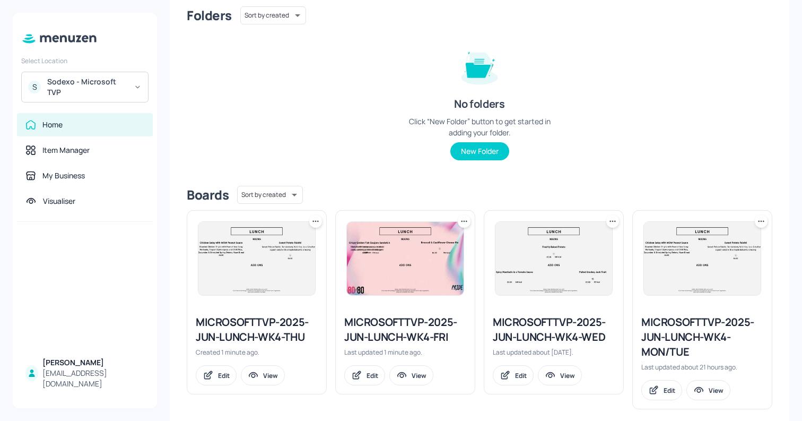
scroll to position [105, 0]
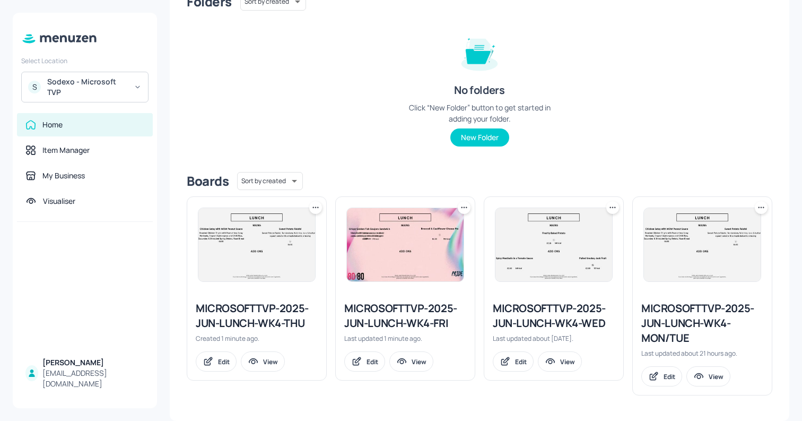
click at [756, 212] on icon at bounding box center [761, 207] width 11 height 11
click at [721, 226] on div "Rename" at bounding box center [717, 229] width 85 height 18
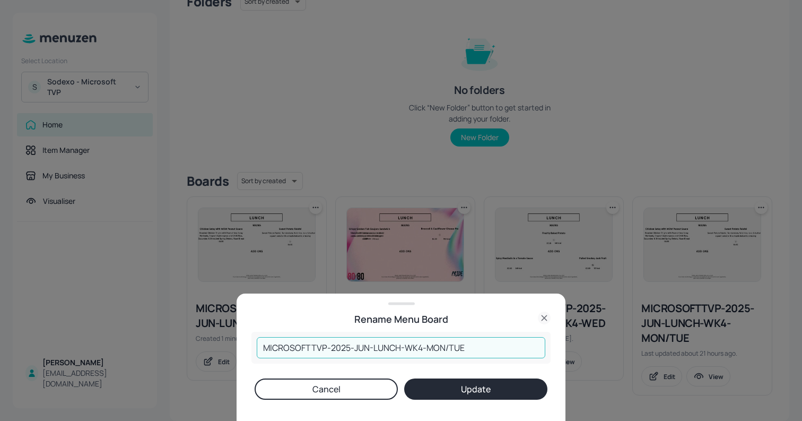
drag, startPoint x: 443, startPoint y: 346, endPoint x: 482, endPoint y: 351, distance: 39.5
click at [482, 351] on input "MICROSOFTTVP-2025-JUN-LUNCH-WK4-MON/TUE" at bounding box center [401, 347] width 289 height 21
type input "MICROSOFTTVP-2025-JUN-LUNCH-WK4-MON"
click at [404, 378] on button "Update" at bounding box center [475, 388] width 143 height 21
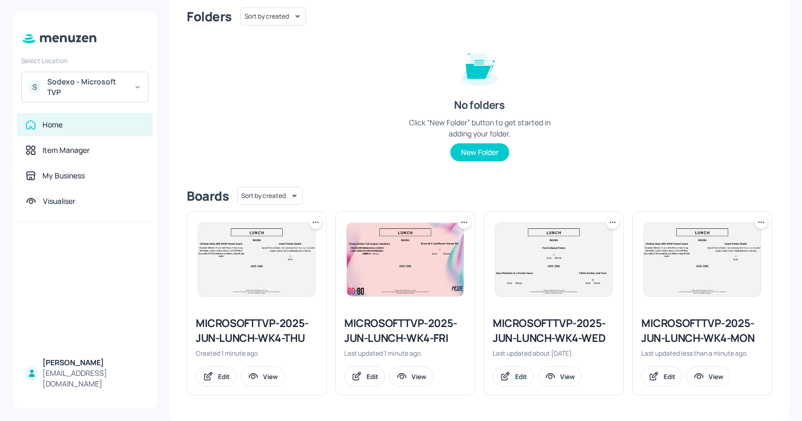
scroll to position [90, 0]
click at [761, 223] on icon at bounding box center [761, 222] width 11 height 11
click at [690, 256] on div "Duplicate" at bounding box center [717, 261] width 85 height 18
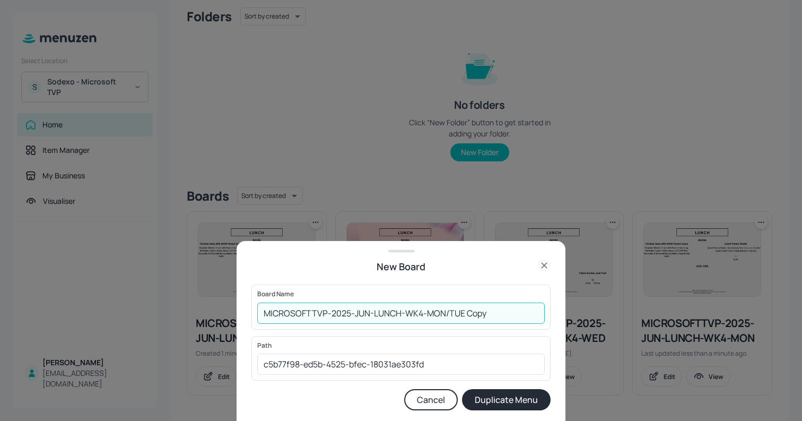
drag, startPoint x: 428, startPoint y: 314, endPoint x: 549, endPoint y: 314, distance: 121.5
click at [549, 314] on div "Board Name MICROSOFTTVP-2025-JUN-LUNCH-WK4-MON/TUE Copy ​" at bounding box center [400, 306] width 299 height 45
type input "MICROSOFTTVP-2025-JUN-LUNCH-WK4-TUE"
click at [462, 389] on button "Duplicate Menu" at bounding box center [506, 399] width 89 height 21
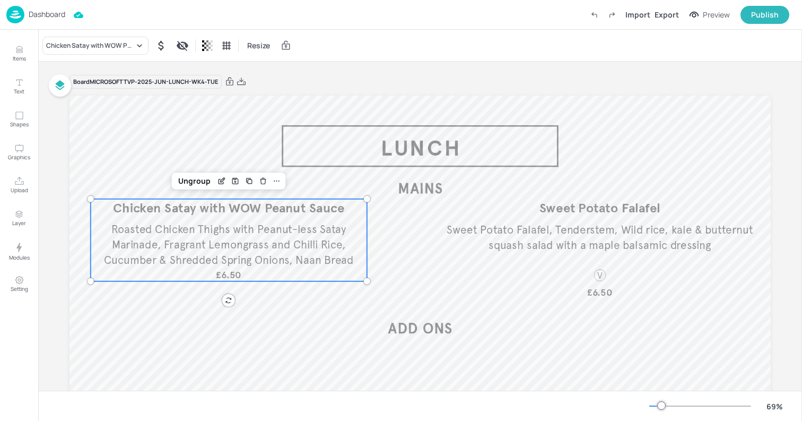
click at [207, 225] on span "Roasted Chicken Thighs with Peanut-less Satay Marinade, Fragrant Lemongrass and…" at bounding box center [229, 244] width 250 height 44
click at [90, 49] on div "Chicken Satay with WOW Peanut Sauce" at bounding box center [90, 46] width 88 height 10
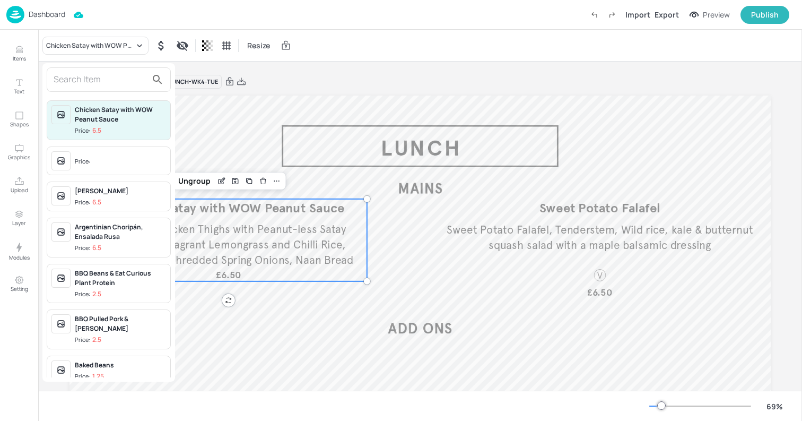
click at [86, 80] on input "text" at bounding box center [100, 79] width 93 height 17
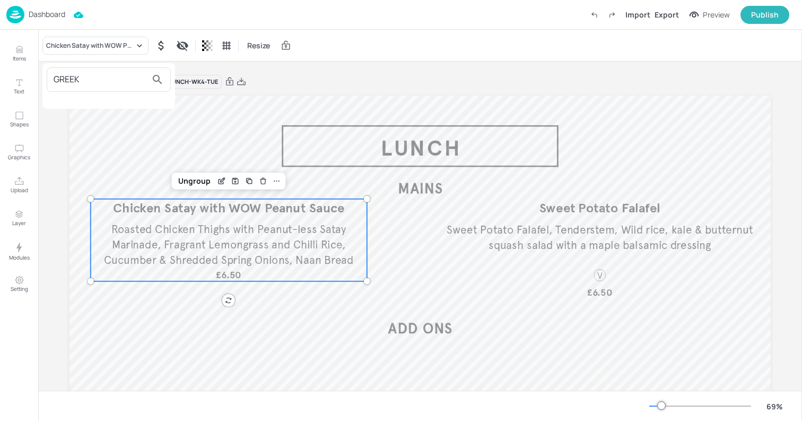
type input "GREEK"
click at [22, 55] on div at bounding box center [401, 210] width 802 height 421
click at [22, 55] on p "Items" at bounding box center [19, 58] width 13 height 7
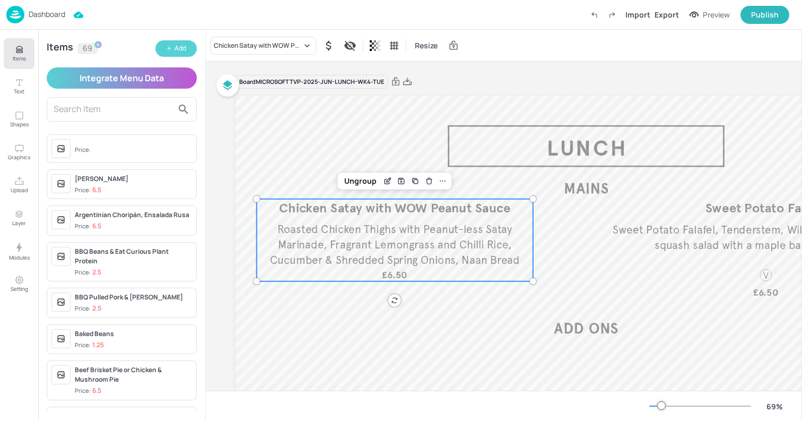
click at [165, 50] on button "Add" at bounding box center [175, 48] width 41 height 16
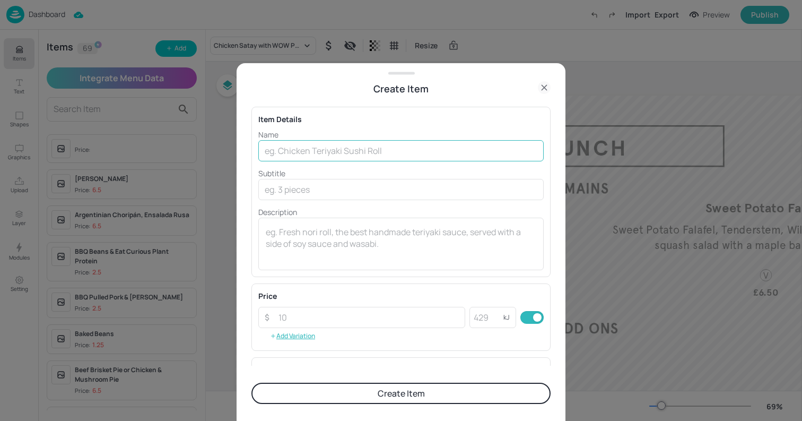
click at [340, 148] on input "text" at bounding box center [400, 150] width 285 height 21
paste input "Greek Lamb Flatbread Slow cooked spiced lamb, aubergine puree & tomato flat bre…"
click at [512, 152] on input "Greek Lamb Flatbread Slow cooked spiced lamb, aubergine puree & tomato flat bre…" at bounding box center [400, 150] width 285 height 21
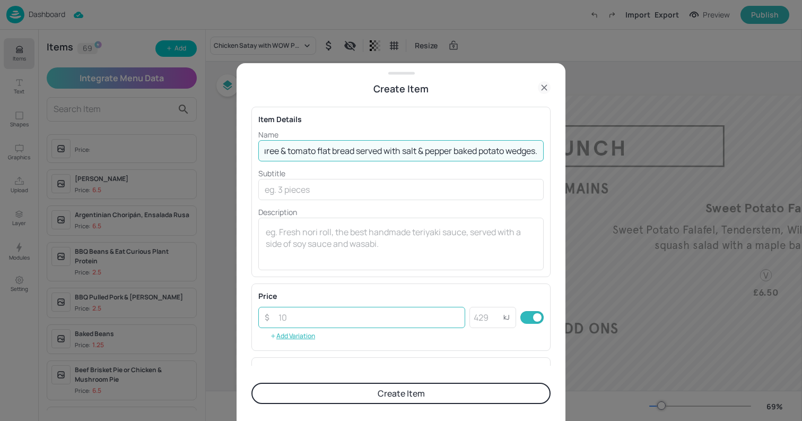
type input "Greek Lamb Flatbread Slow cooked spiced lamb, aubergine puree & tomato flat bre…"
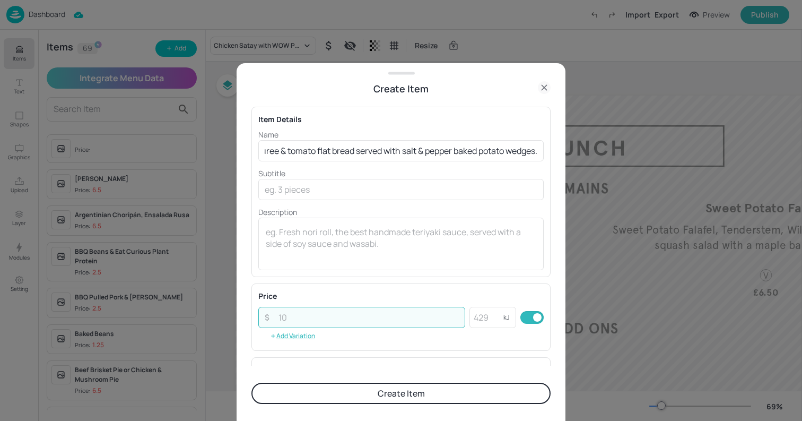
scroll to position [0, 0]
click at [295, 310] on input "number" at bounding box center [368, 317] width 193 height 21
paste input "6.50"
type input "6.50"
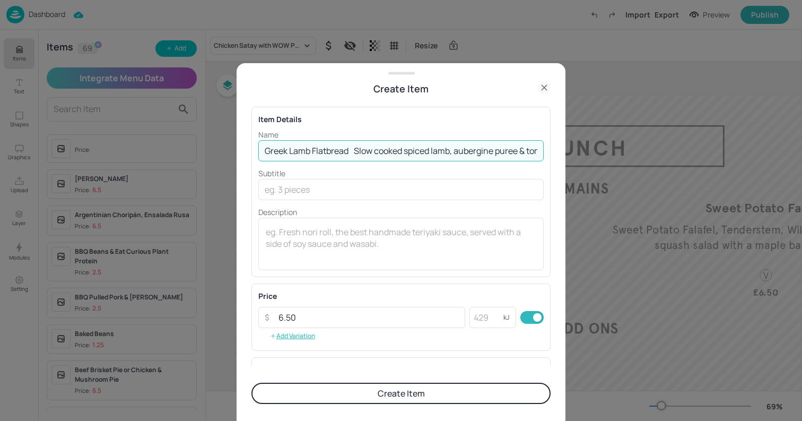
scroll to position [0, 253]
drag, startPoint x: 353, startPoint y: 152, endPoint x: 581, endPoint y: 158, distance: 228.2
click at [581, 158] on div "Create Item Item Details Name Greek Lamb Flatbread Slow cooked spiced lamb, aub…" at bounding box center [401, 210] width 802 height 421
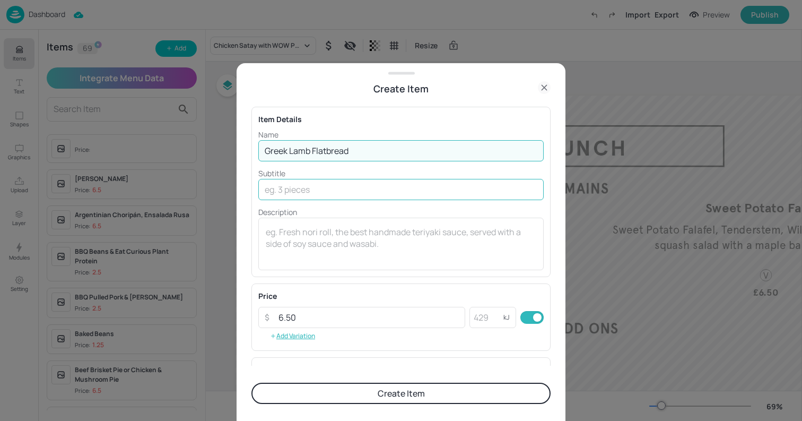
type input "Greek Lamb Flatbread"
click at [325, 194] on input "text" at bounding box center [400, 189] width 285 height 21
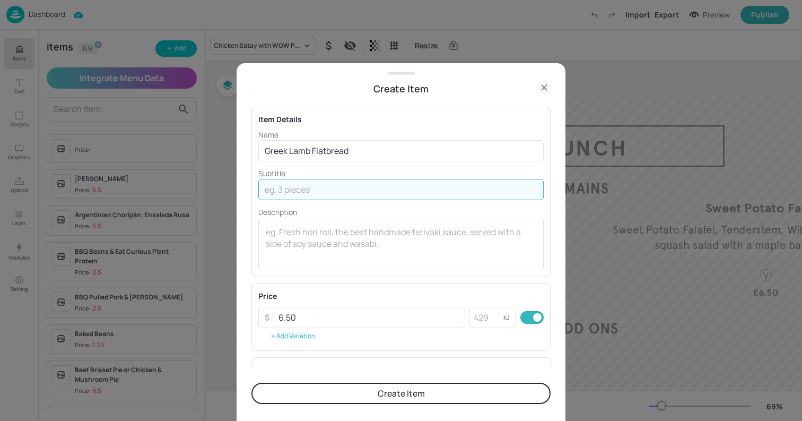
paste input "Slow cooked spiced lamb, aubergine puree & tomato flat bread served with salt &…"
type input "Slow cooked spiced lamb, aubergine puree & tomato flat bread served with salt &…"
click at [251, 382] on button "Create Item" at bounding box center [400, 392] width 299 height 21
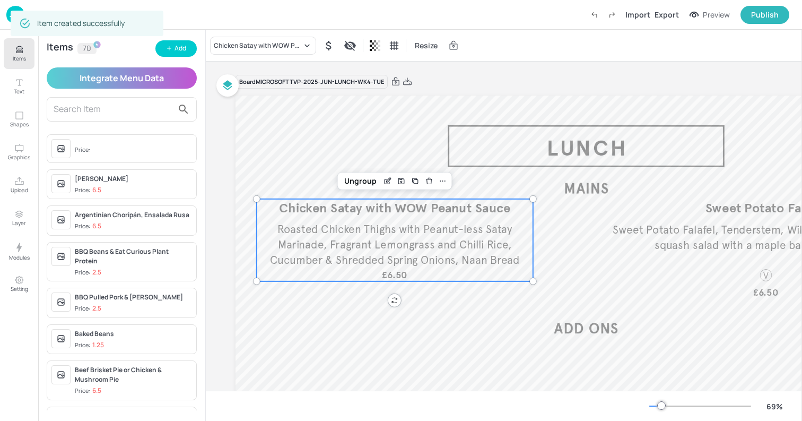
scroll to position [0, 0]
click at [170, 49] on icon "button" at bounding box center [169, 48] width 6 height 6
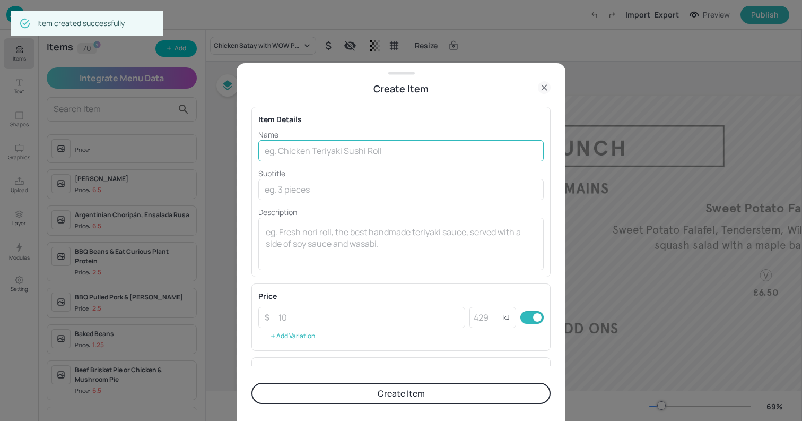
click at [403, 144] on input "text" at bounding box center [400, 150] width 285 height 21
paste input "Grilled Halloumi Skewer Grilled Halloumi Kebab, Balsamic Roast New Potato & Red…"
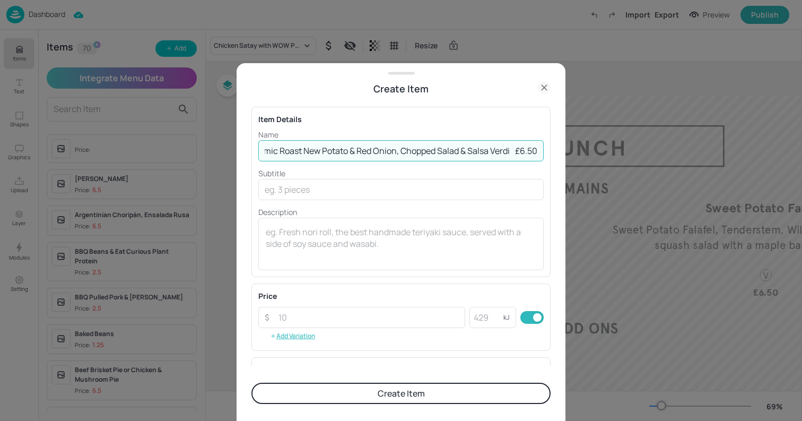
click at [513, 151] on input "Grilled Halloumi Skewer Grilled Halloumi Kebab, Balsamic Roast New Potato & Red…" at bounding box center [400, 150] width 285 height 21
type input "Grilled Halloumi Skewer Grilled Halloumi Kebab, Balsamic Roast New Potato & Red…"
click at [298, 315] on input "number" at bounding box center [368, 317] width 193 height 21
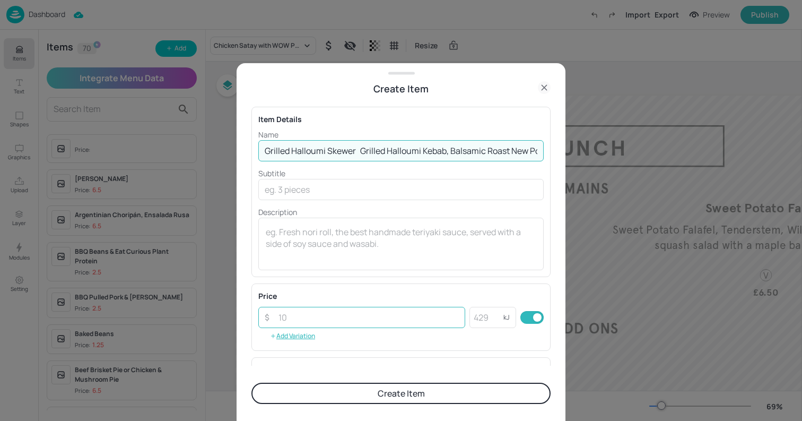
paste input "6.50"
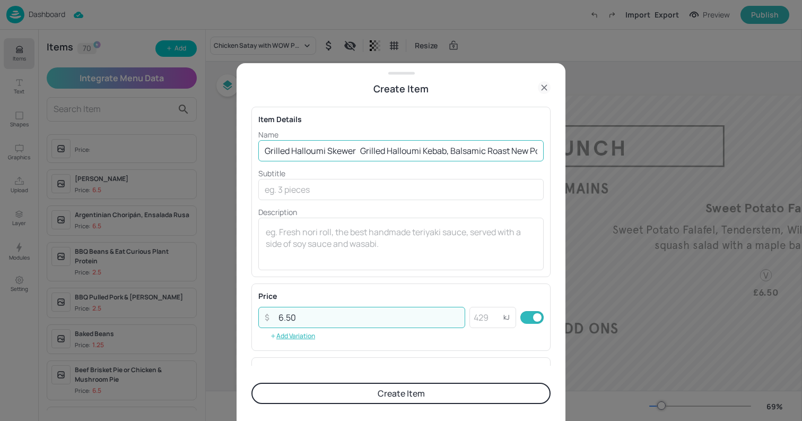
type input "6.50"
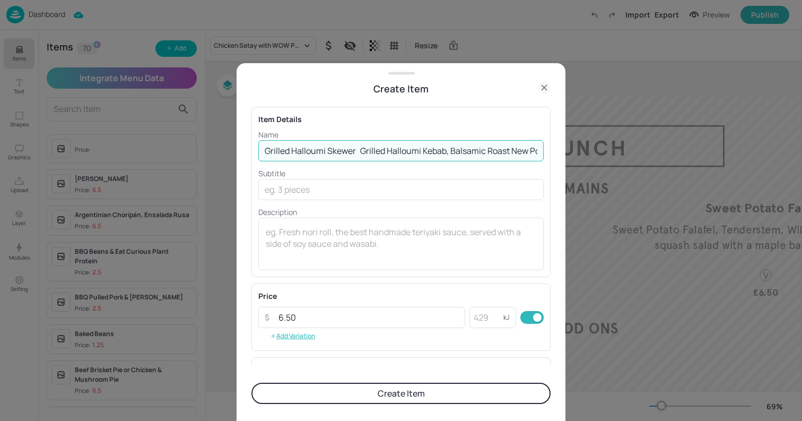
scroll to position [0, 192]
drag, startPoint x: 361, startPoint y: 152, endPoint x: 665, endPoint y: 161, distance: 304.6
click at [665, 161] on div "Create Item Item Details Name Grilled Halloumi Skewer Grilled Halloumi Kebab, B…" at bounding box center [401, 210] width 802 height 421
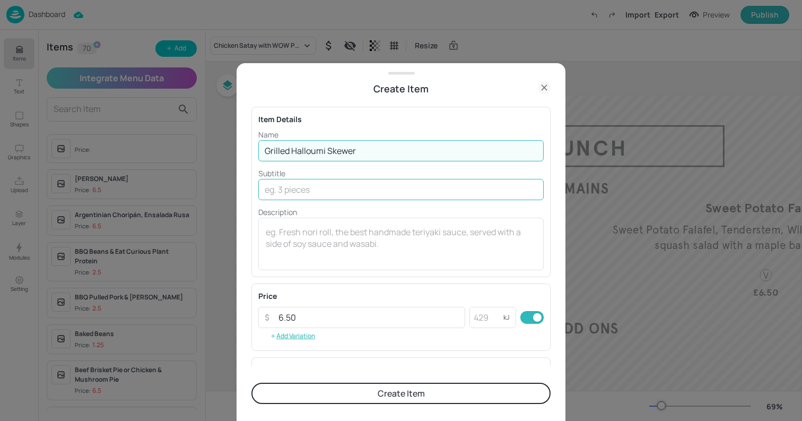
scroll to position [0, 0]
type input "Grilled Halloumi Skewer"
click at [349, 192] on input "text" at bounding box center [400, 189] width 285 height 21
paste input "Grilled Halloumi Kebab, Balsamic Roast New Potato & Red Onion, Chopped Salad & …"
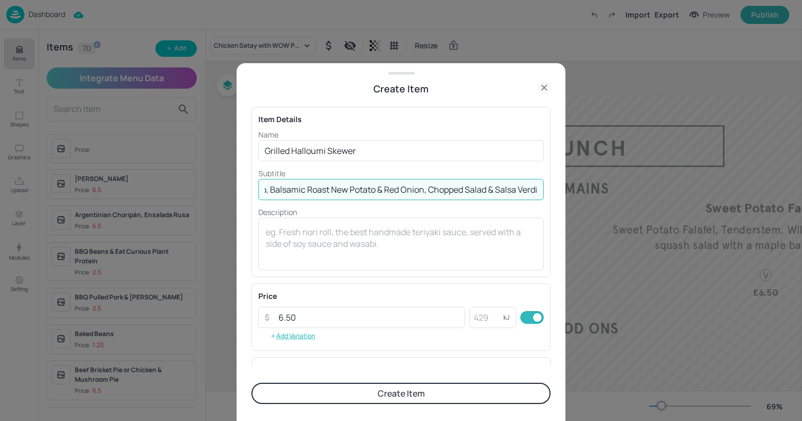
type input "Grilled Halloumi Kebab, Balsamic Roast New Potato & Red Onion, Chopped Salad & …"
click at [333, 393] on button "Create Item" at bounding box center [400, 392] width 299 height 21
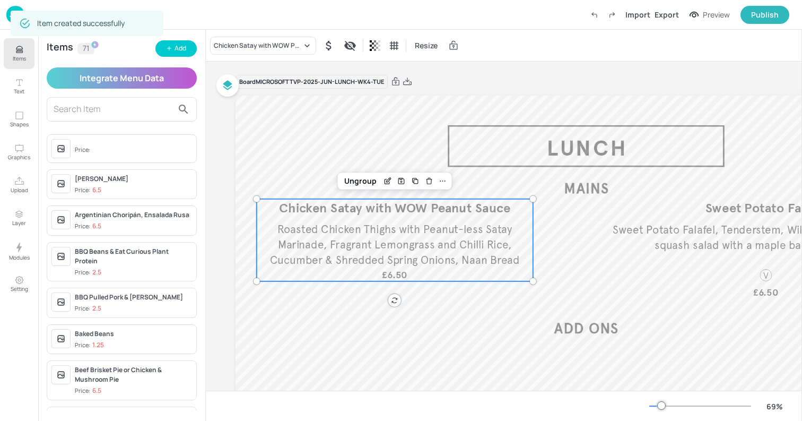
click at [437, 261] on span "Roasted Chicken Thighs with Peanut-less Satay Marinade, Fragrant Lemongrass and…" at bounding box center [395, 244] width 250 height 44
click at [242, 45] on div "Chicken Satay with WOW Peanut Sauce" at bounding box center [258, 46] width 88 height 10
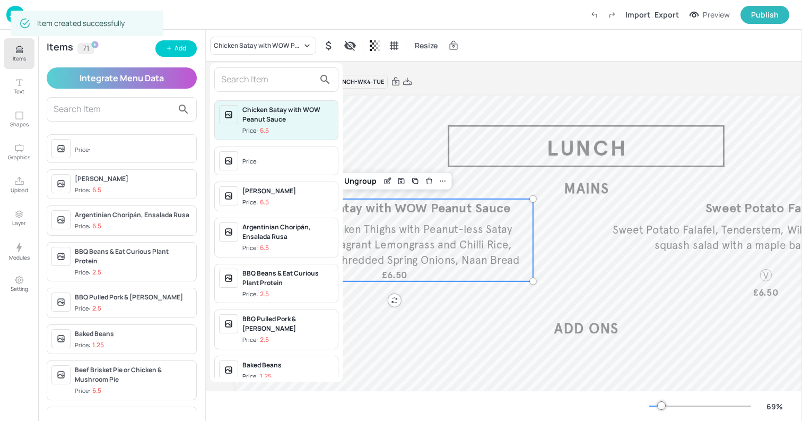
click at [238, 71] on input "text" at bounding box center [267, 79] width 93 height 17
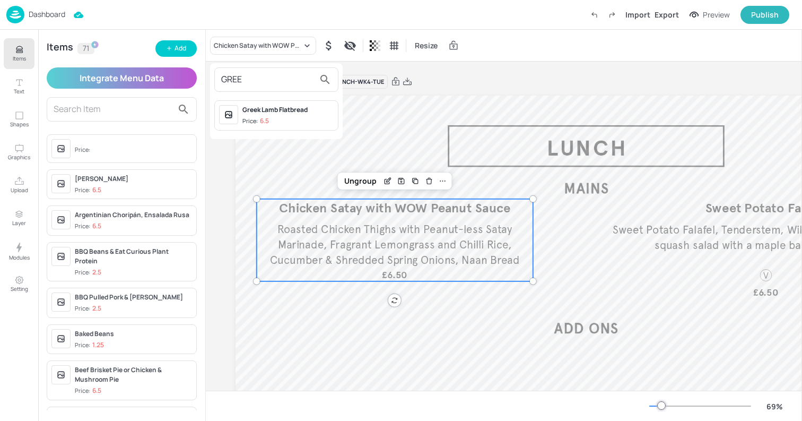
type input "GREE"
click at [273, 117] on span "Price: 6.5" at bounding box center [287, 121] width 91 height 9
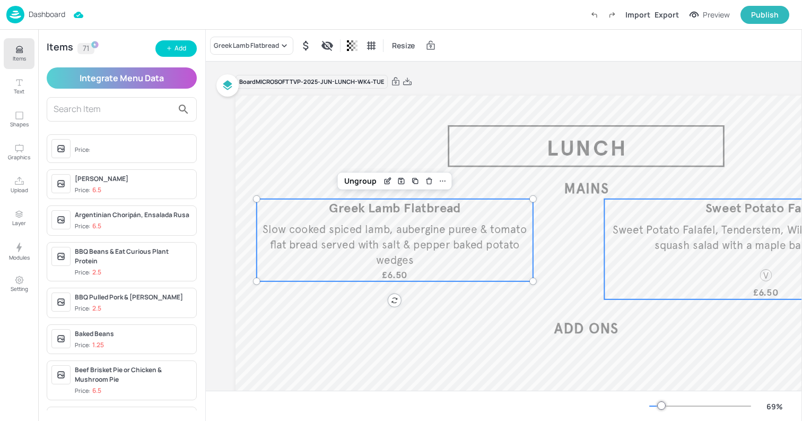
click at [707, 229] on span "Sweet Potato Falafel, Tenderstem, Wild rice, kale & butternut squash salad with…" at bounding box center [766, 237] width 306 height 29
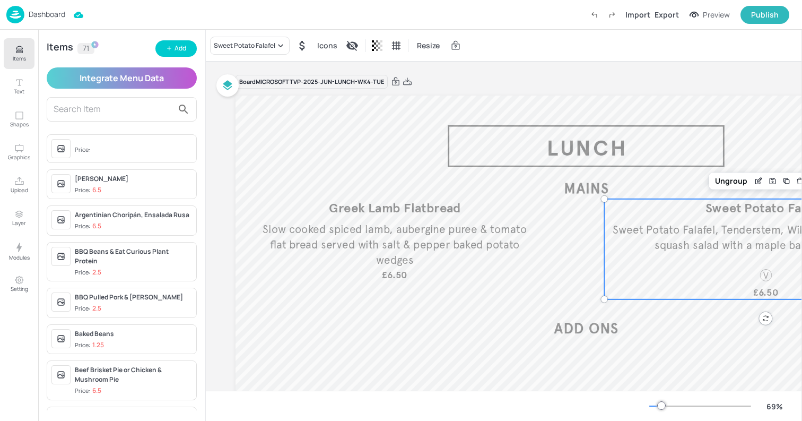
click at [261, 55] on div "Sweet Potato Falafel Icons Resize" at bounding box center [504, 45] width 596 height 31
click at [255, 49] on div "Sweet Potato Falafel" at bounding box center [245, 46] width 62 height 10
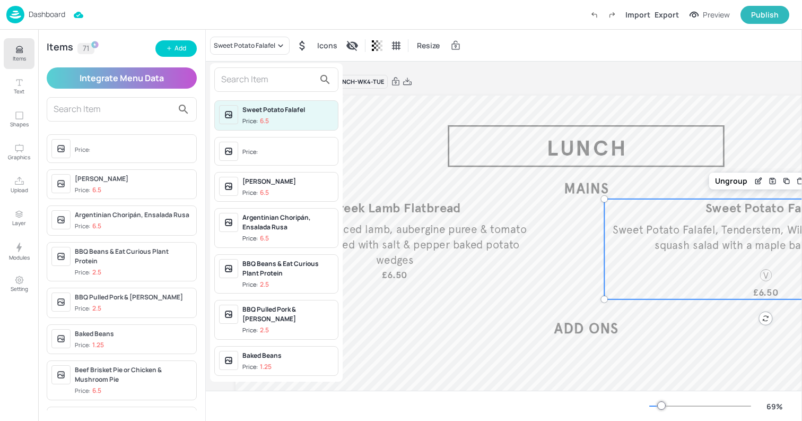
click at [248, 85] on input "text" at bounding box center [267, 79] width 93 height 17
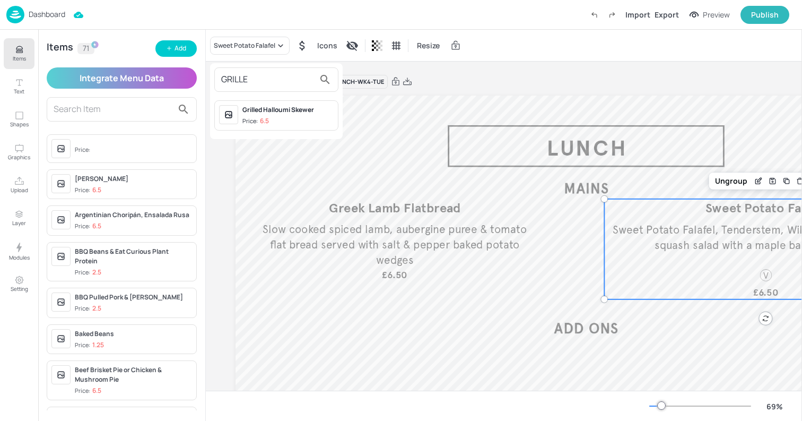
type input "GRILLE"
click at [260, 114] on div "Grilled Halloumi Skewer" at bounding box center [287, 110] width 91 height 10
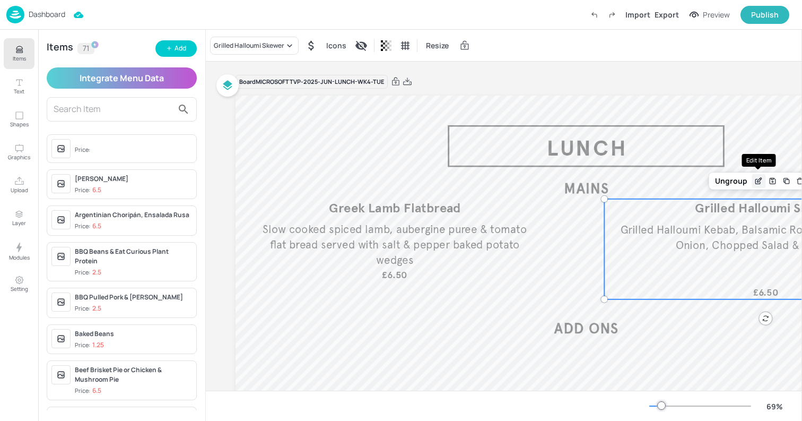
click at [754, 182] on icon "Edit Item" at bounding box center [758, 181] width 9 height 8
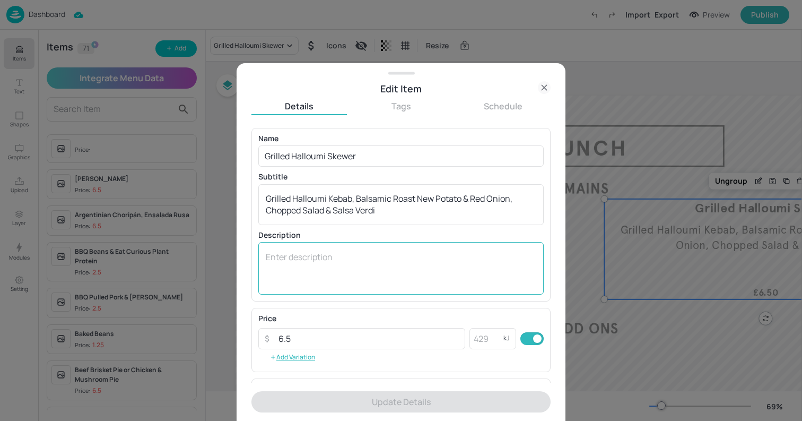
scroll to position [150, 0]
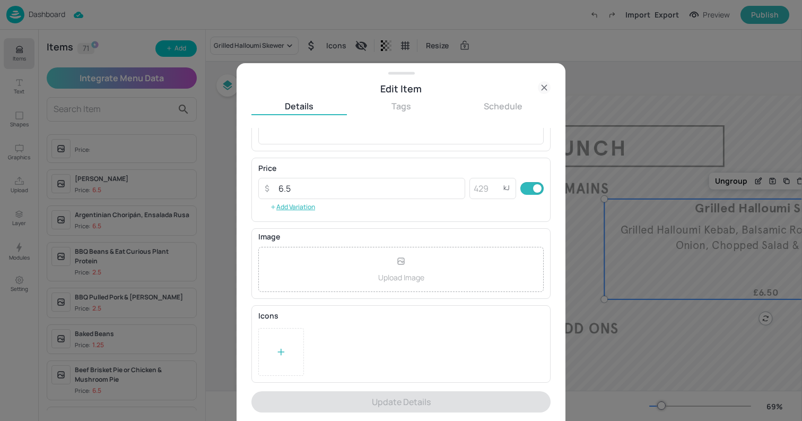
click at [278, 360] on div at bounding box center [281, 352] width 46 height 48
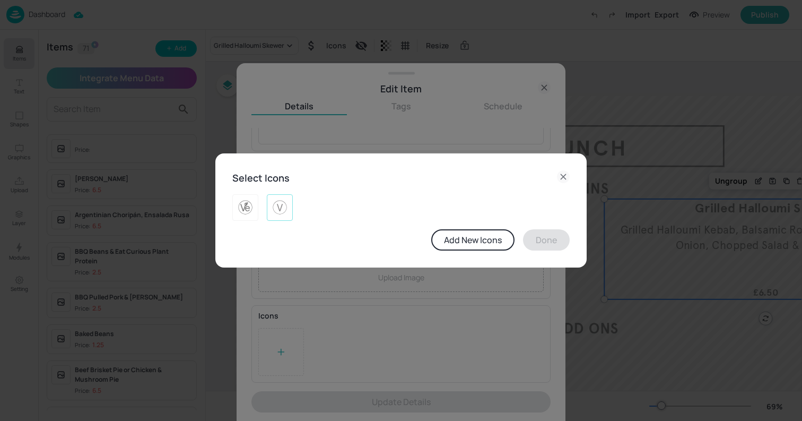
click at [278, 213] on img at bounding box center [280, 207] width 16 height 17
click at [543, 240] on button "Done" at bounding box center [546, 239] width 47 height 21
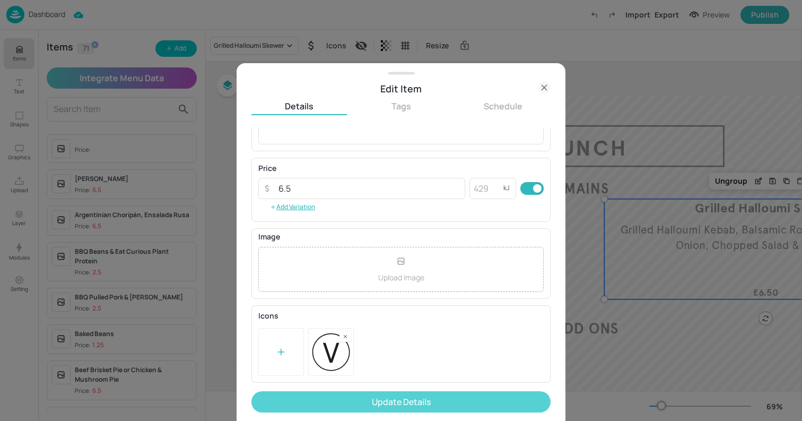
click at [378, 404] on button "Update Details" at bounding box center [400, 401] width 299 height 21
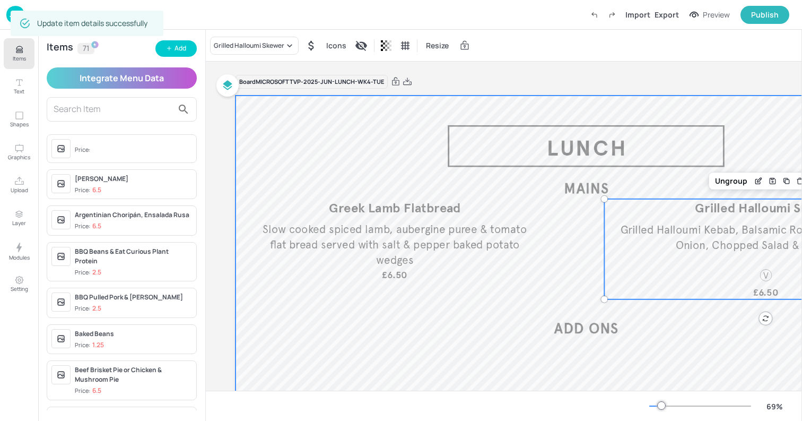
scroll to position [0, 161]
